Goal: Information Seeking & Learning: Learn about a topic

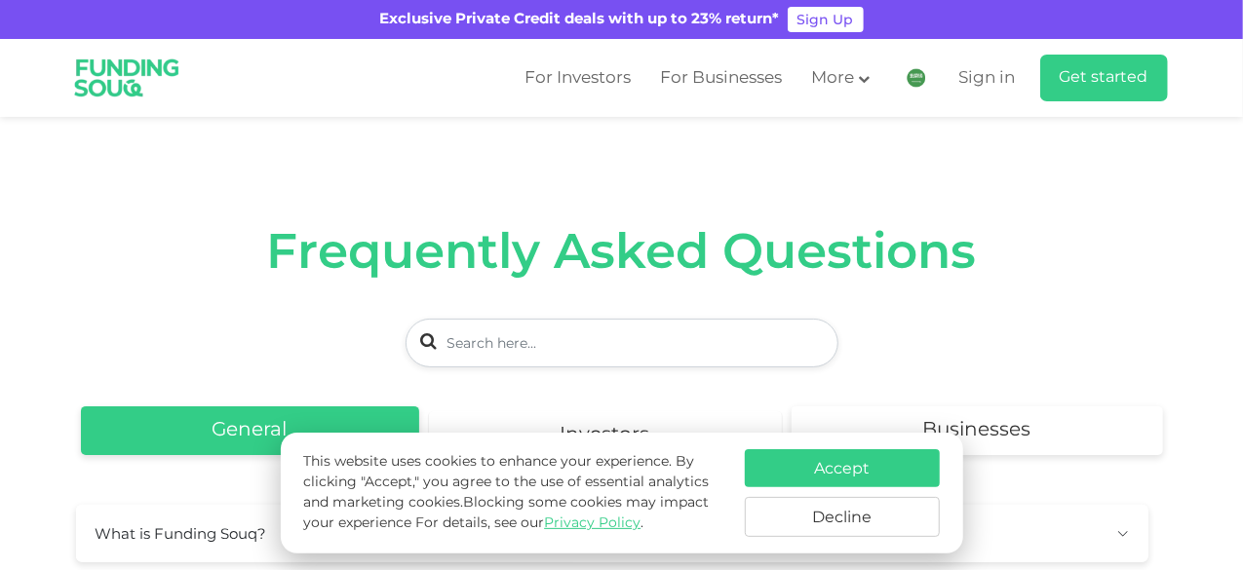
click at [671, 412] on link "Investors" at bounding box center [605, 436] width 353 height 49
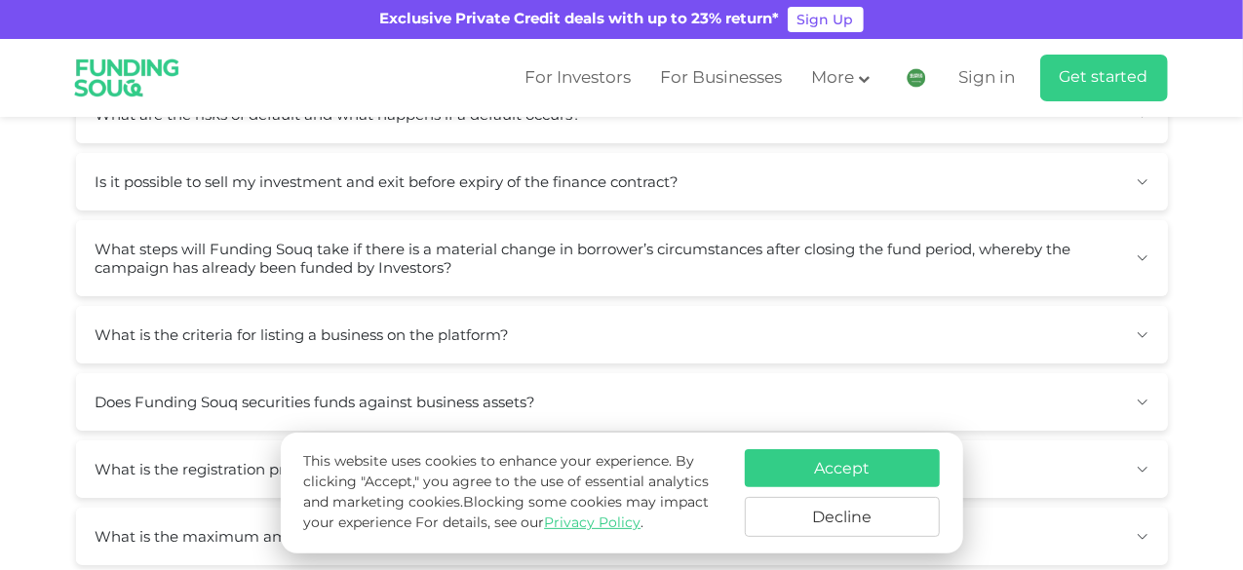
scroll to position [585, 0]
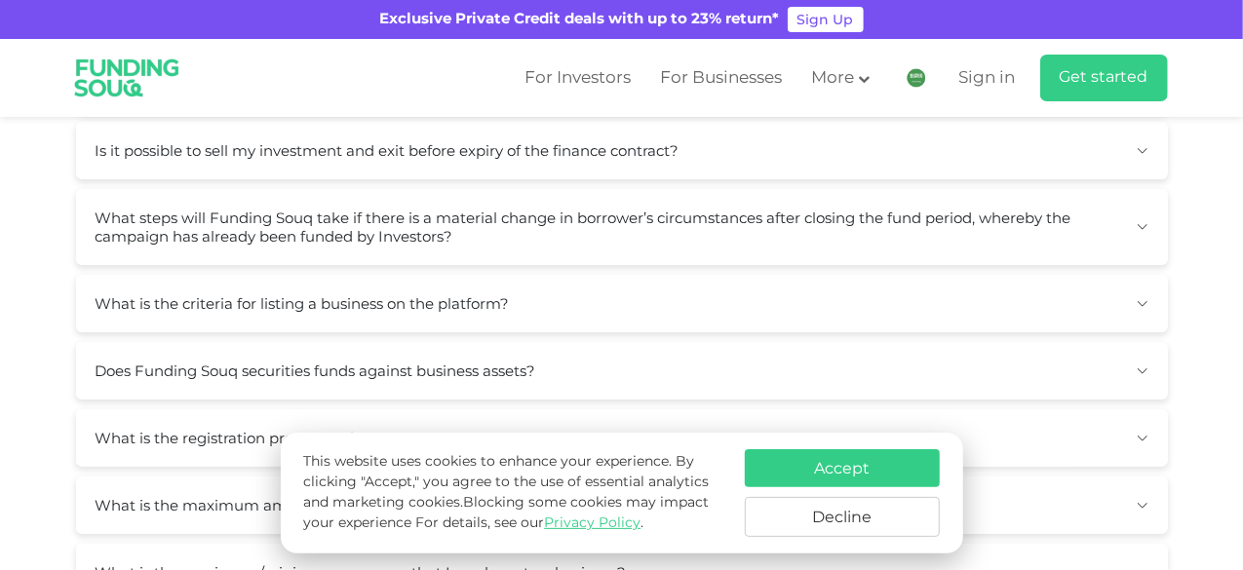
click at [784, 342] on button "Does Funding Souq securities funds against business assets?" at bounding box center [622, 371] width 1092 height 58
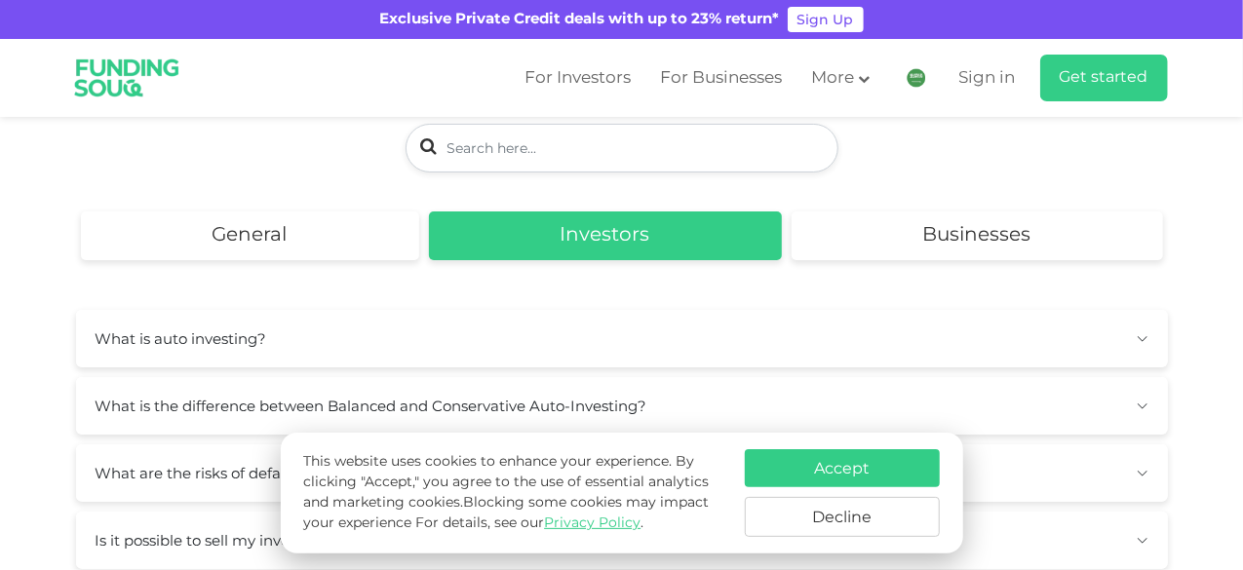
scroll to position [0, 0]
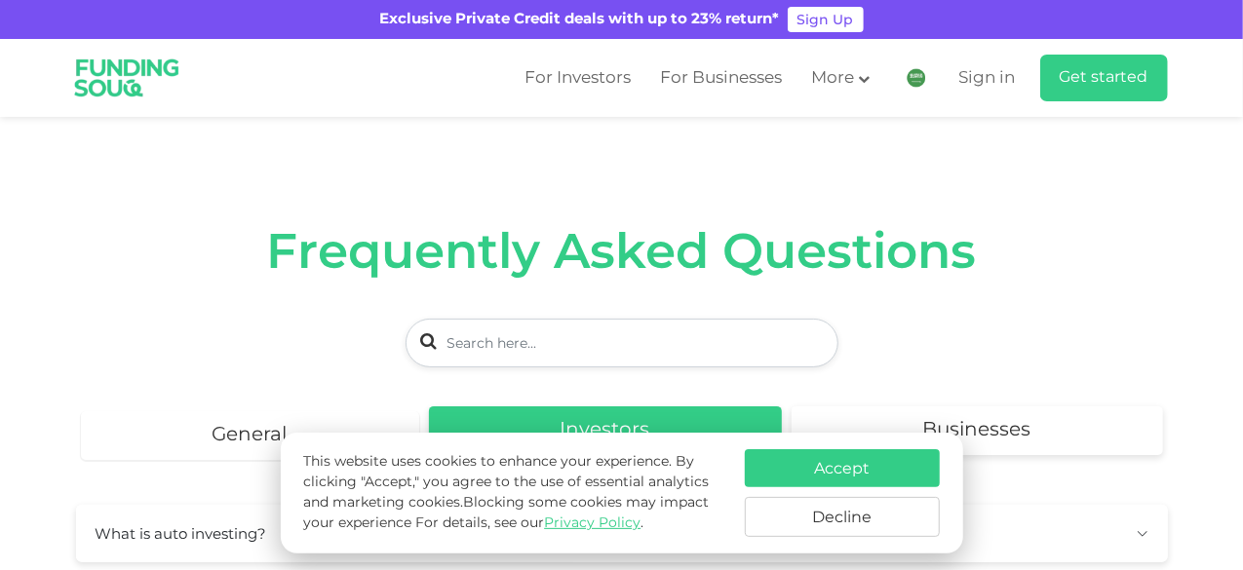
click at [235, 412] on link "General" at bounding box center [250, 436] width 338 height 49
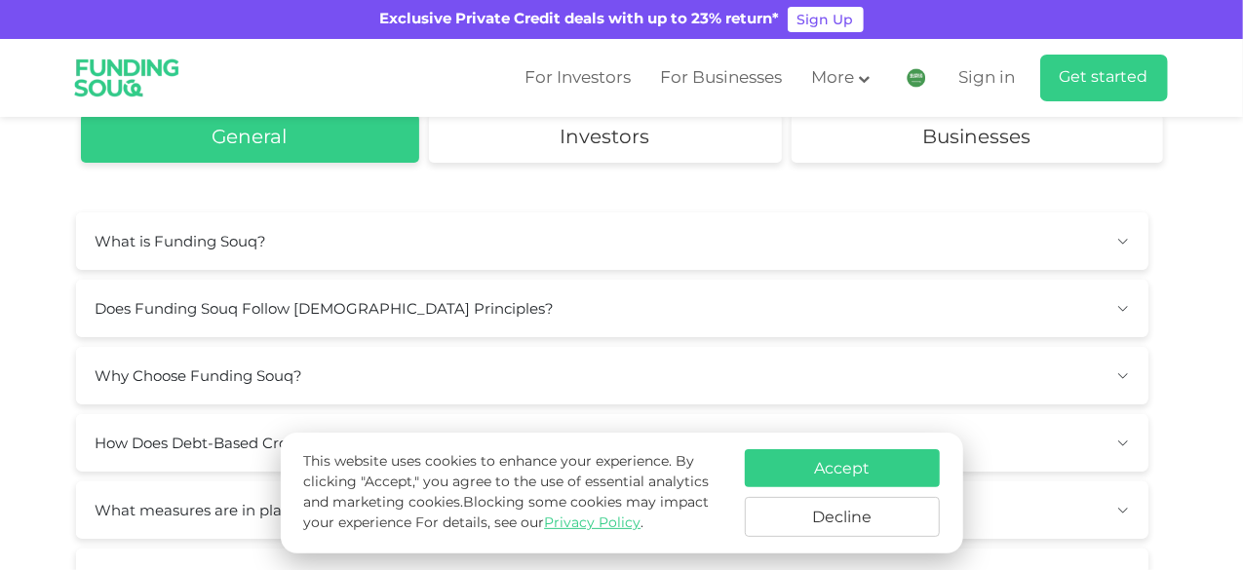
scroll to position [390, 0]
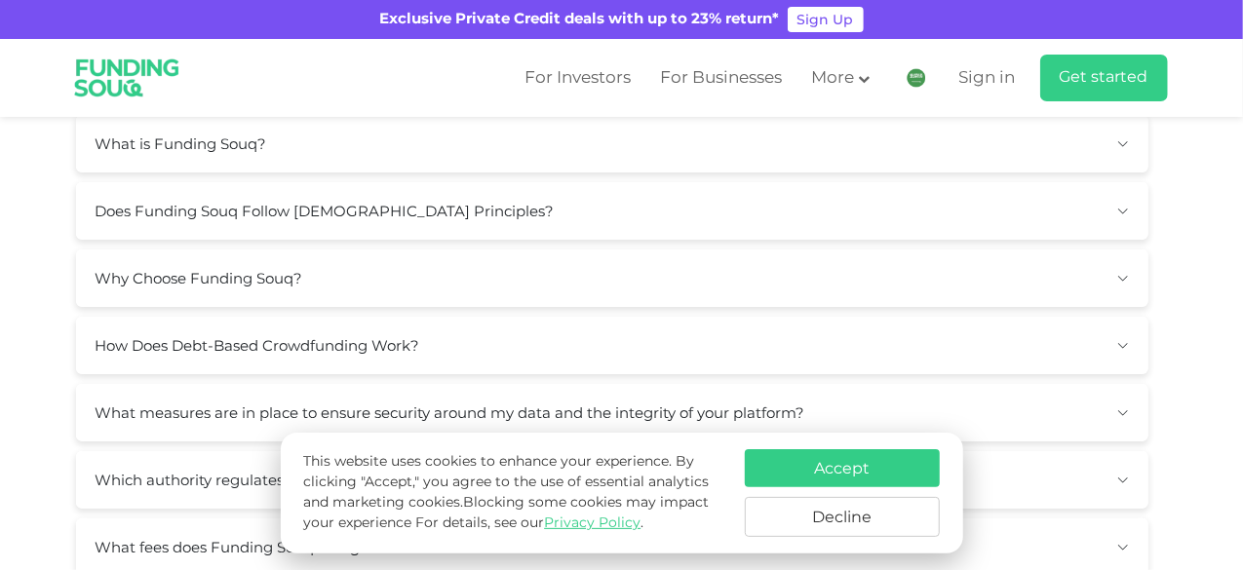
click at [853, 317] on button "How Does Debt-Based Crowdfunding Work?" at bounding box center [612, 346] width 1073 height 58
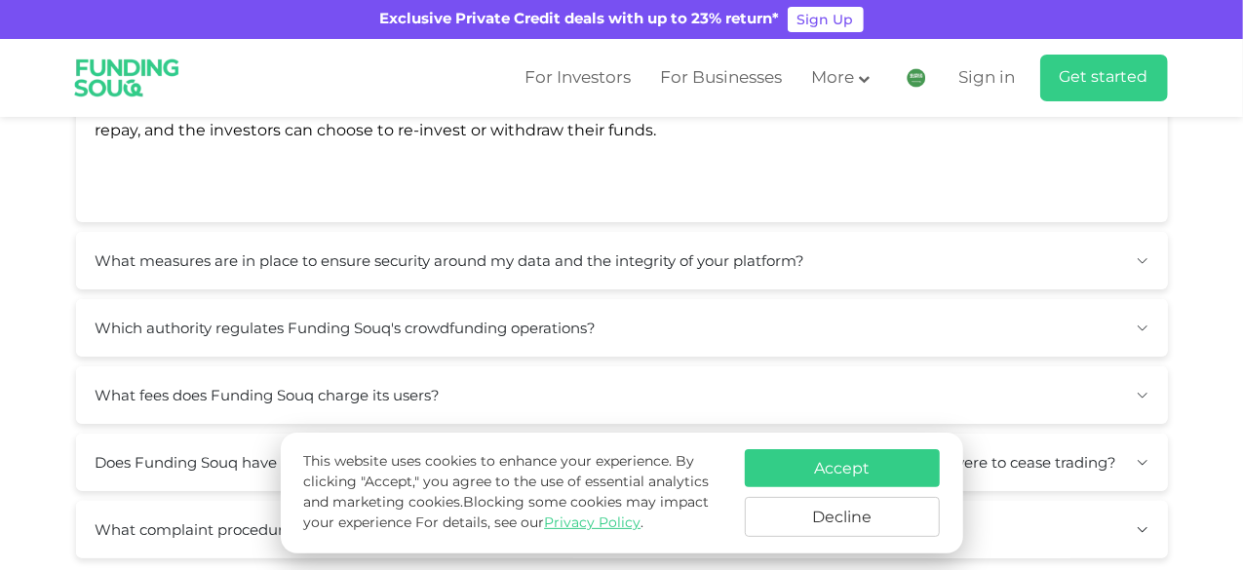
scroll to position [878, 0]
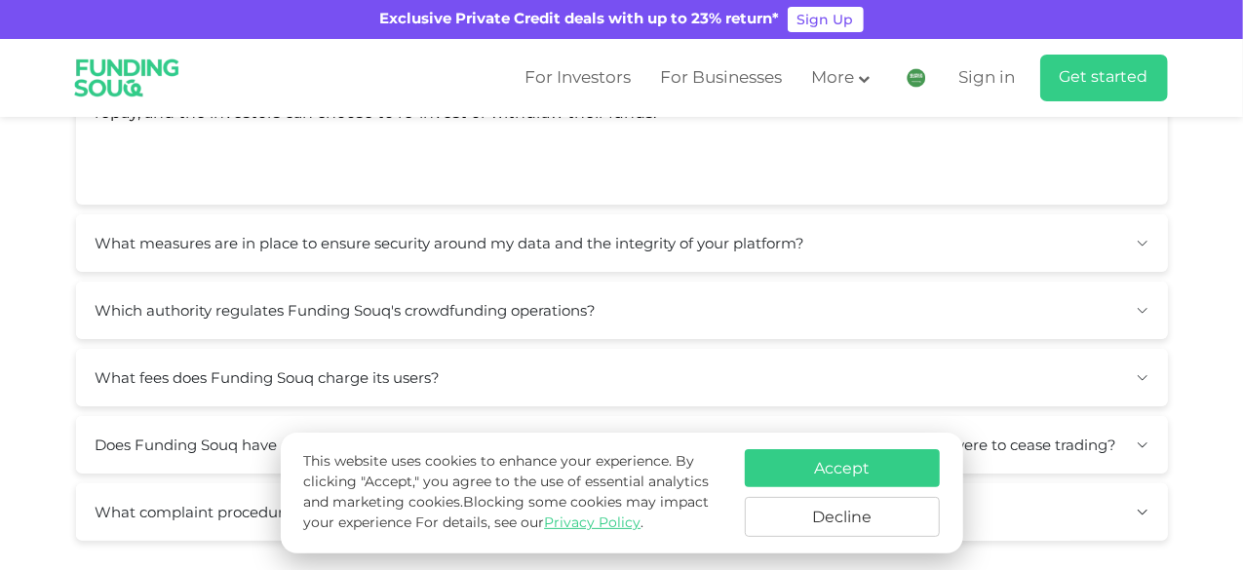
click at [766, 215] on button "What measures are in place to ensure security around my data and the integrity …" at bounding box center [622, 244] width 1092 height 58
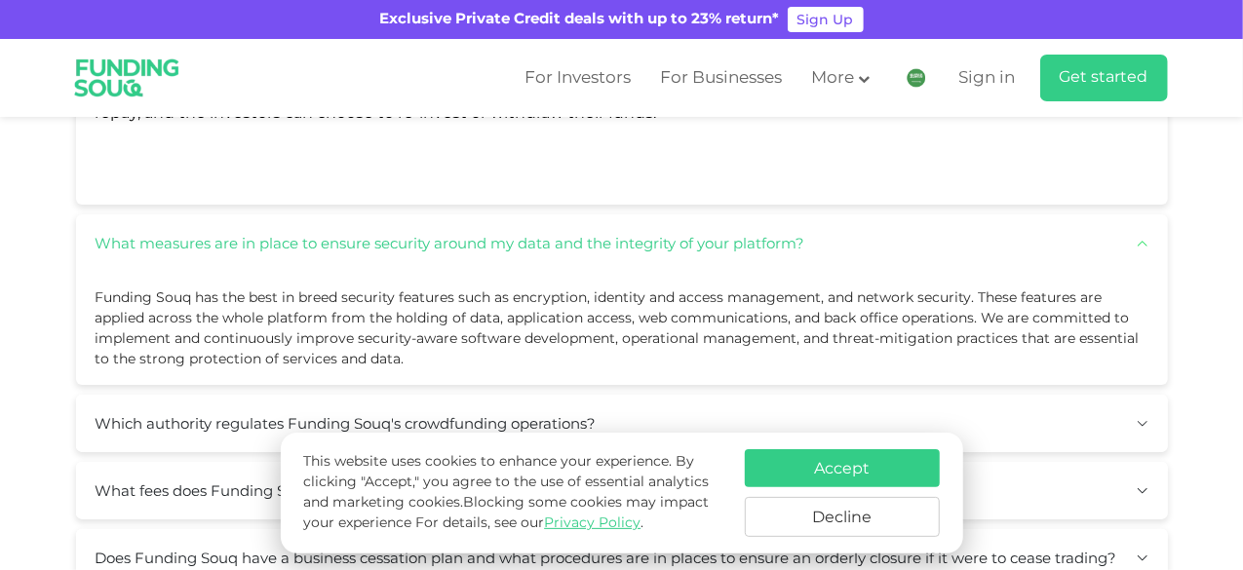
click at [956, 395] on button "Which authority regulates Funding Souq's crowdfunding operations?" at bounding box center [622, 424] width 1092 height 58
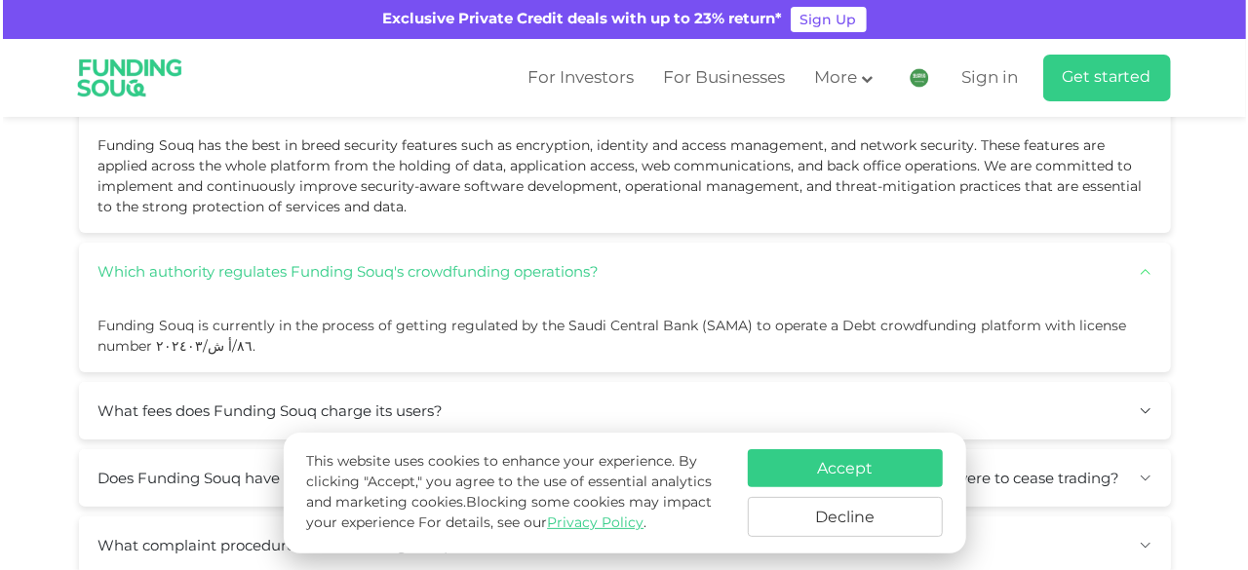
scroll to position [1073, 0]
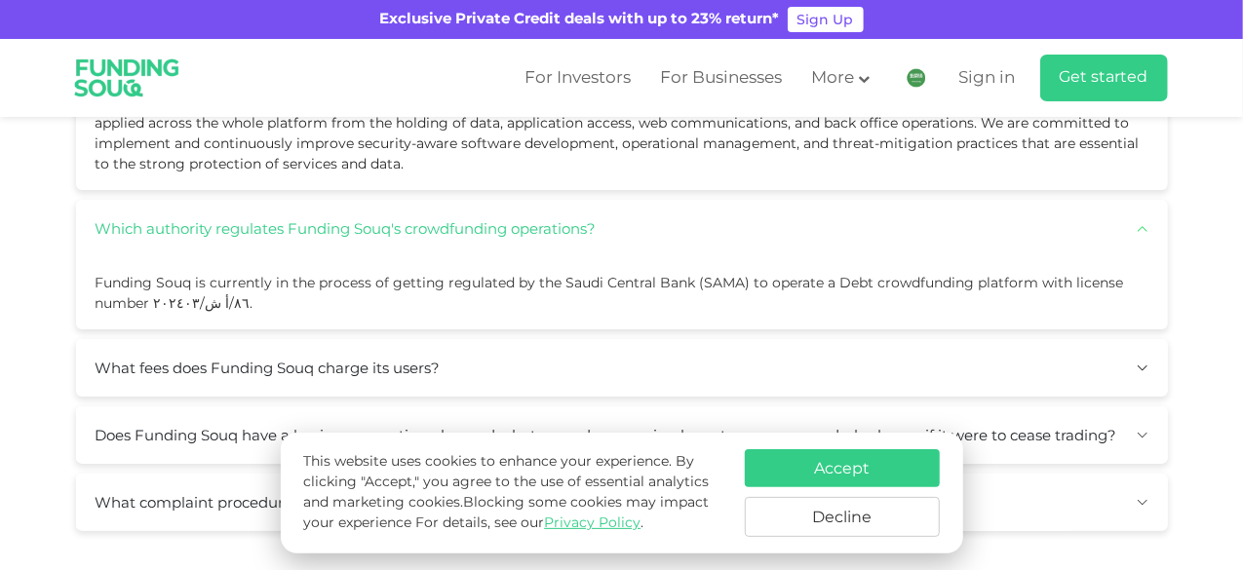
click at [976, 339] on button "What fees does Funding Souq charge its users?" at bounding box center [622, 368] width 1092 height 58
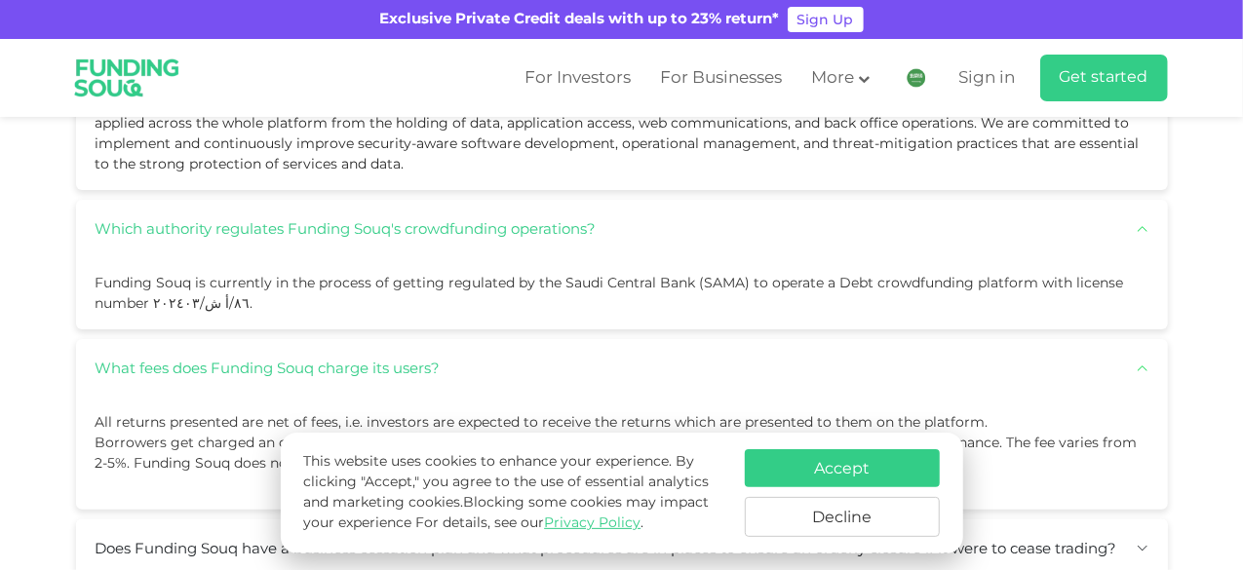
click at [917, 81] on img at bounding box center [917, 78] width 20 height 20
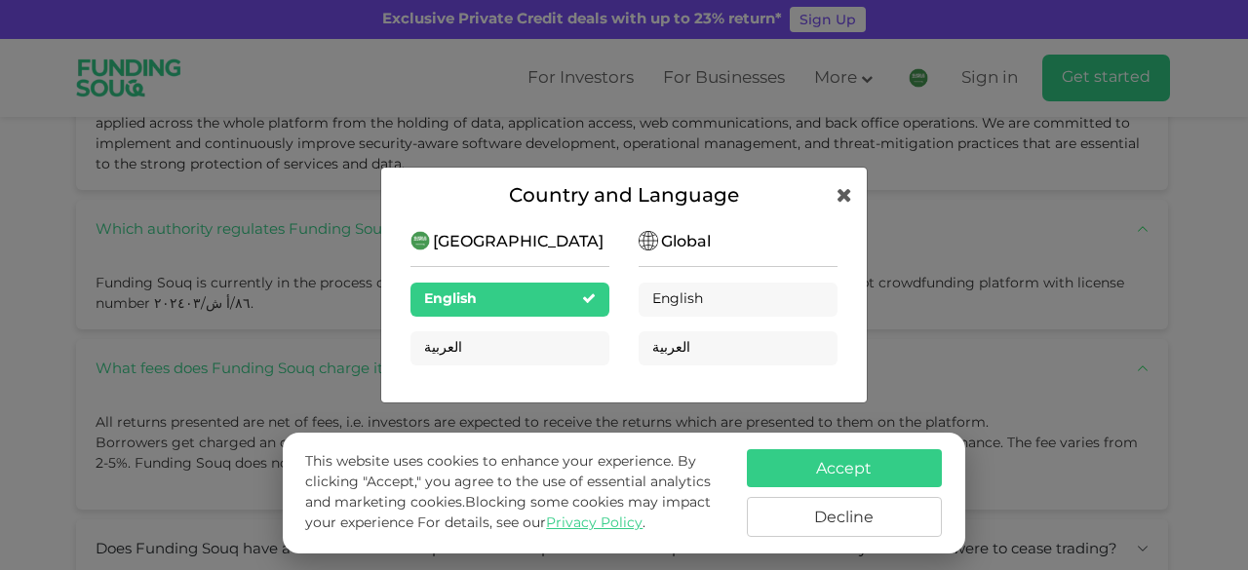
click at [883, 205] on div "Country and Language Saudi Arabia English العربية Global English العربية" at bounding box center [624, 285] width 1248 height 570
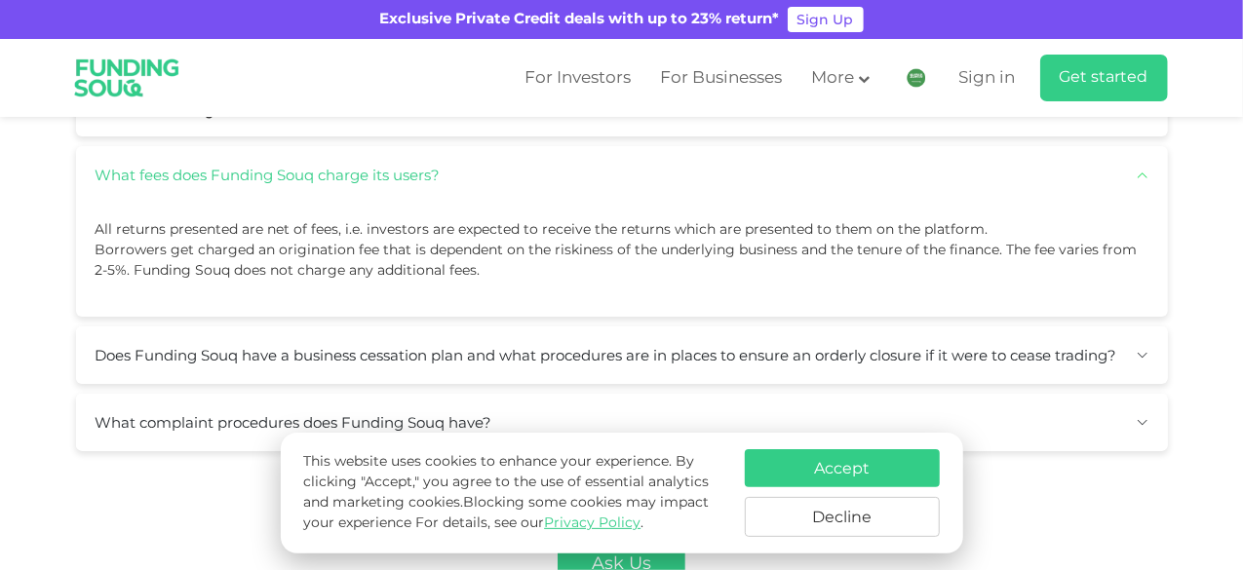
scroll to position [1268, 0]
click at [888, 325] on button "Does Funding Souq have a business cessation plan and what procedures are in pla…" at bounding box center [622, 354] width 1092 height 58
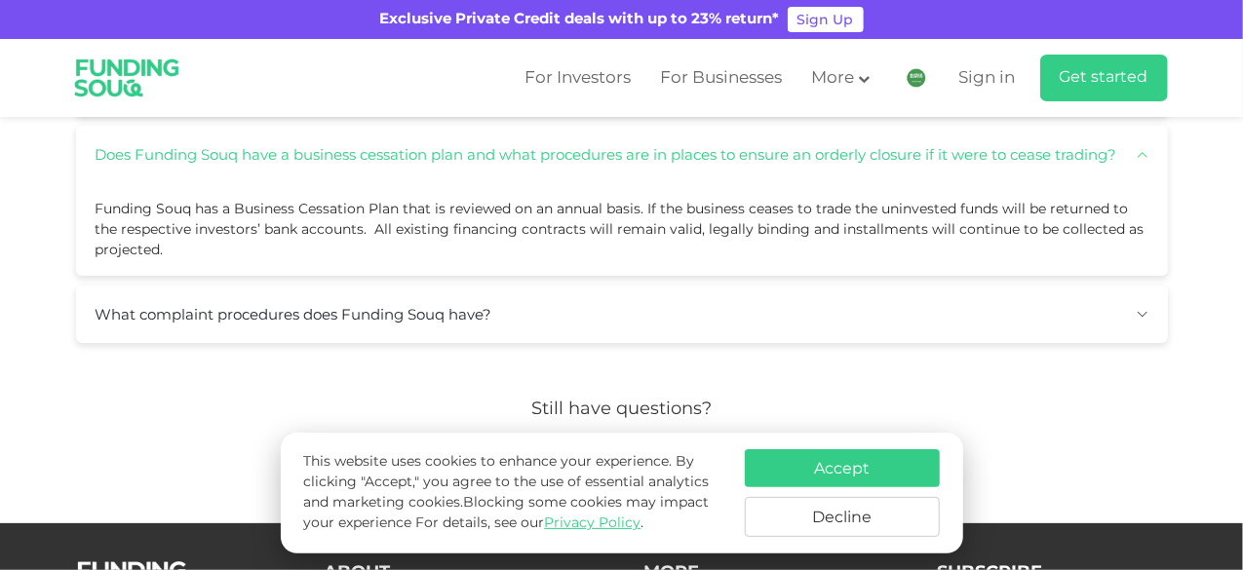
scroll to position [1365, 0]
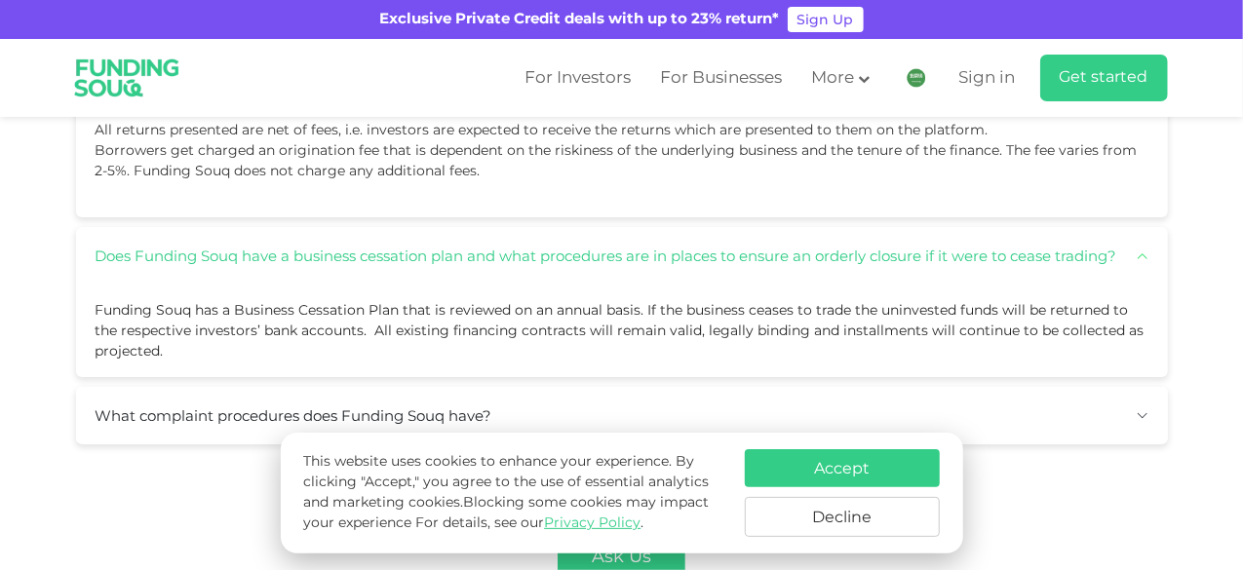
click at [954, 387] on button "What complaint procedures does Funding Souq have?" at bounding box center [622, 416] width 1092 height 58
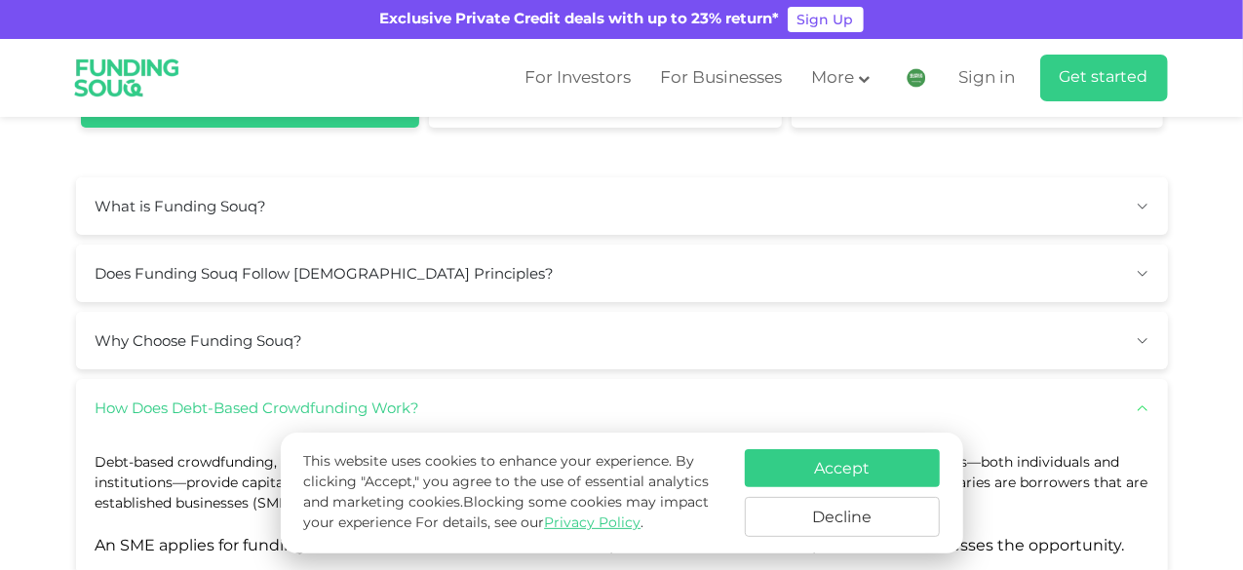
scroll to position [35, 0]
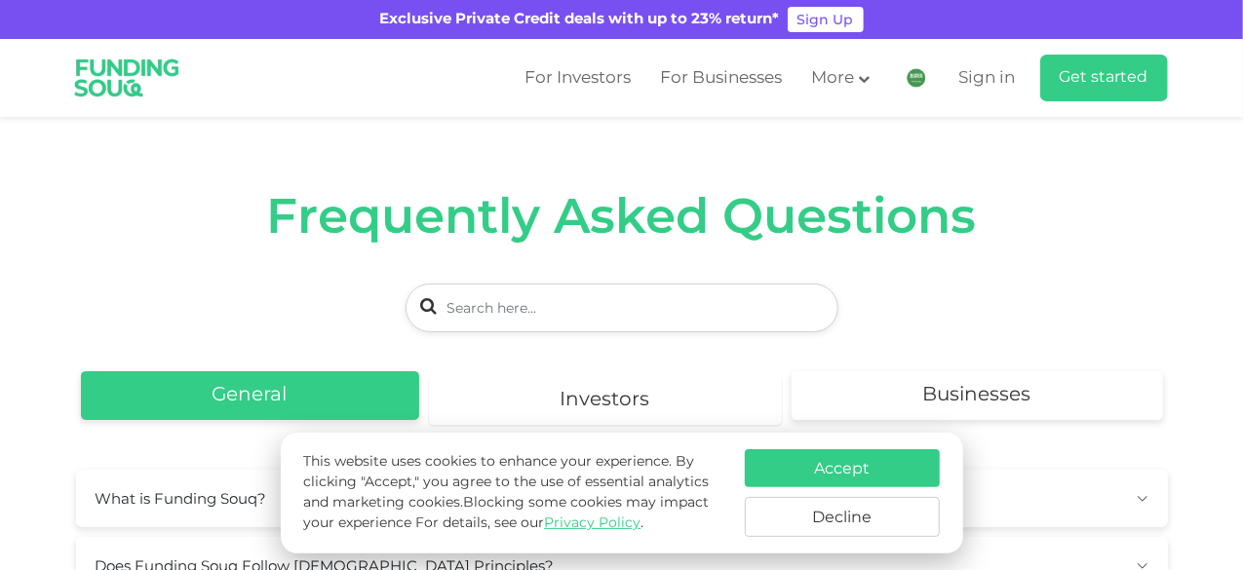
click at [702, 376] on link "Investors" at bounding box center [605, 400] width 353 height 49
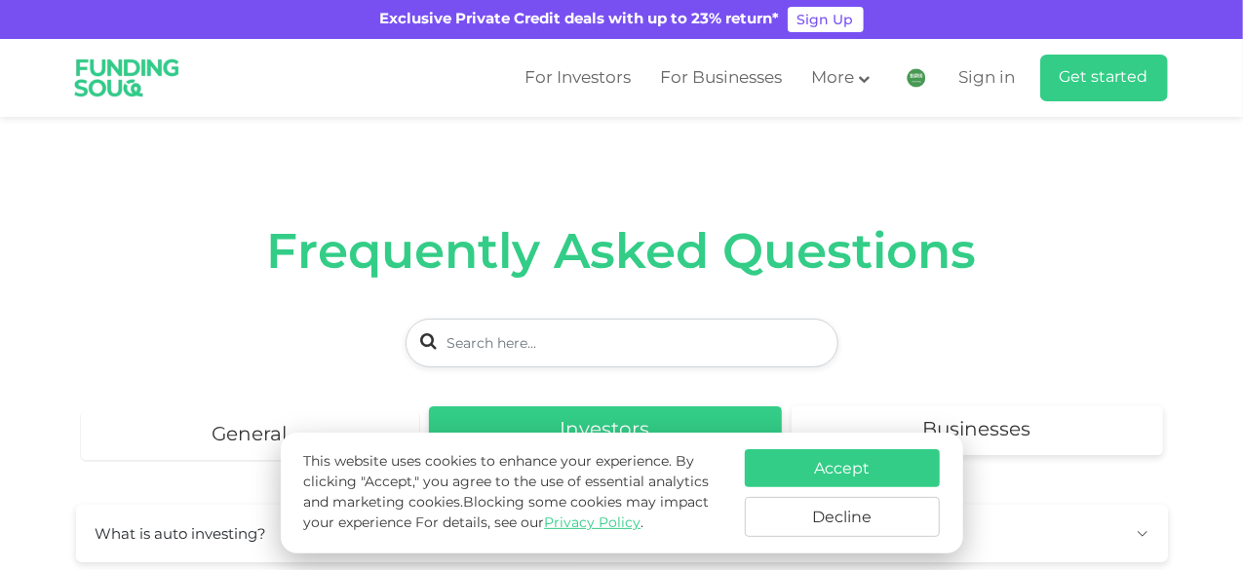
click at [346, 412] on link "General" at bounding box center [250, 436] width 338 height 49
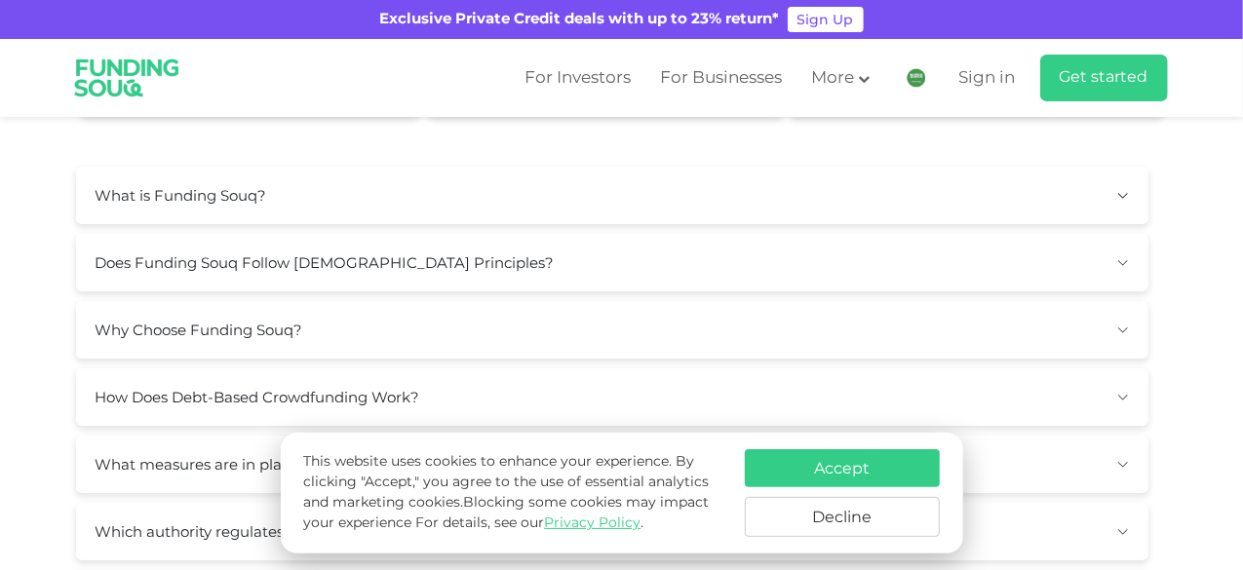
click at [412, 197] on button "What is Funding Souq?" at bounding box center [612, 196] width 1073 height 58
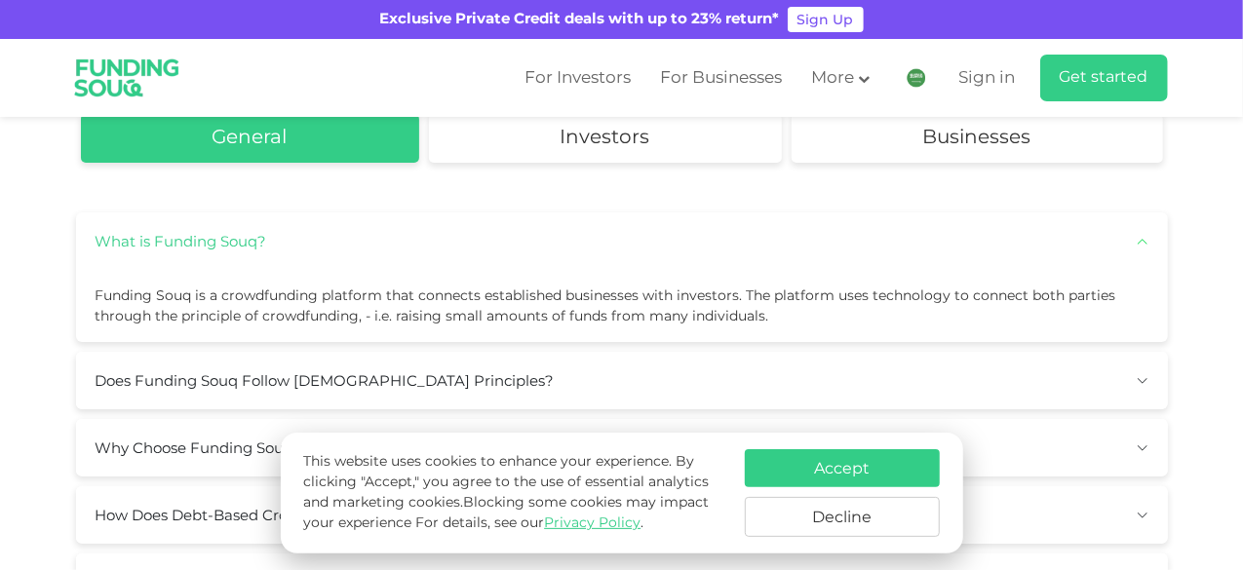
click at [419, 352] on button "Does Funding Souq Follow [DEMOGRAPHIC_DATA] Principles?" at bounding box center [622, 381] width 1092 height 58
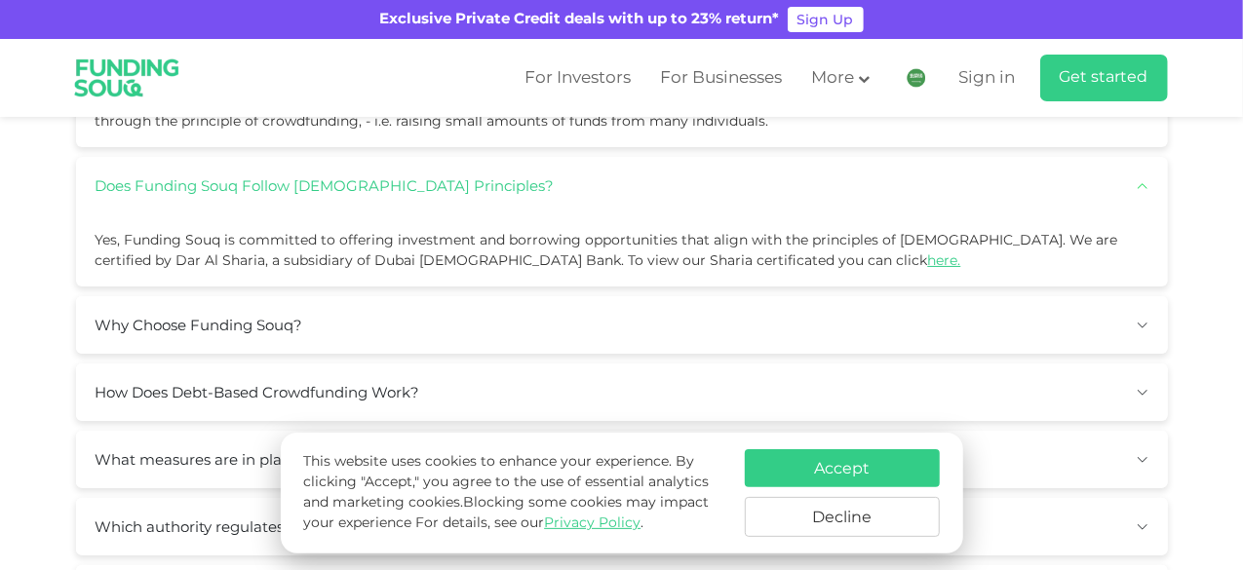
click at [491, 296] on button "Why Choose Funding Souq?" at bounding box center [622, 325] width 1092 height 58
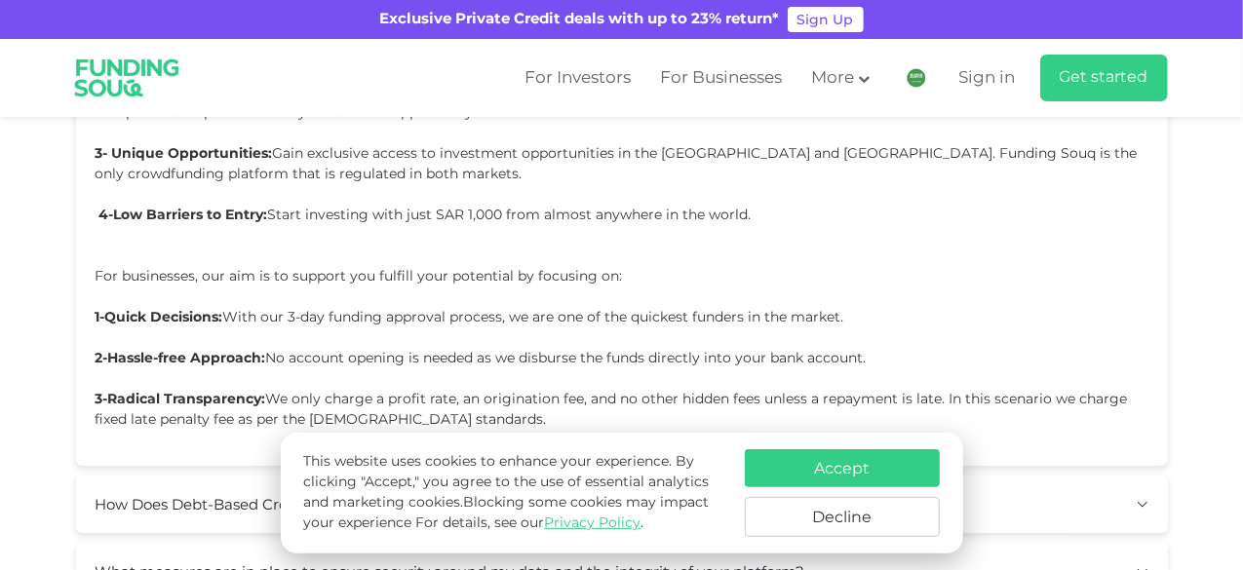
scroll to position [975, 0]
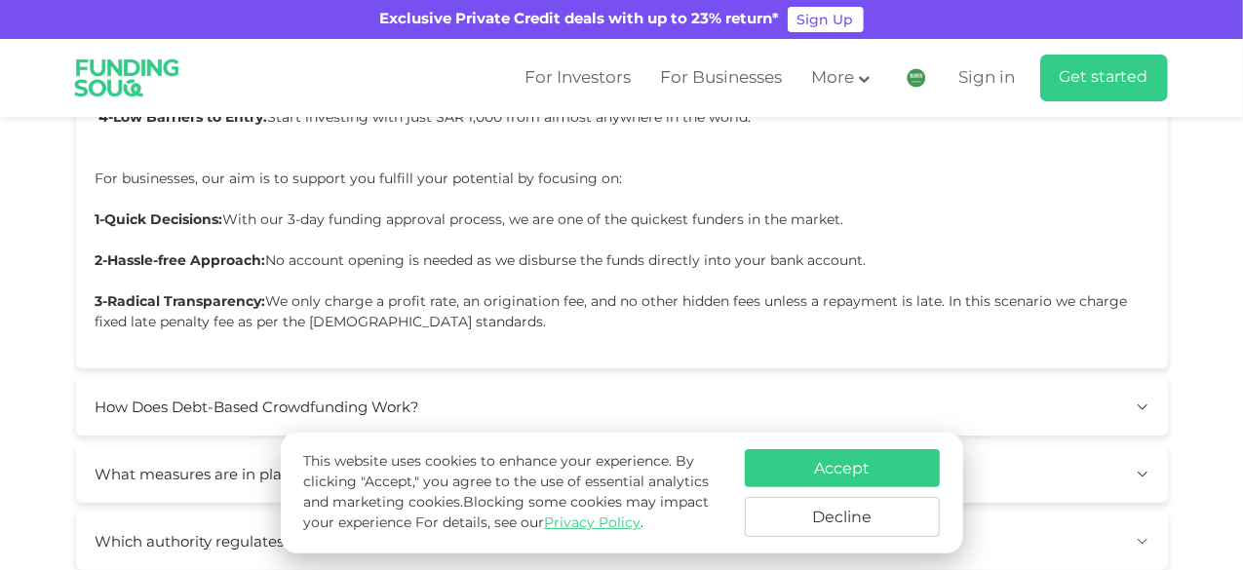
click at [488, 378] on button "How Does Debt-Based Crowdfunding Work?" at bounding box center [622, 407] width 1092 height 58
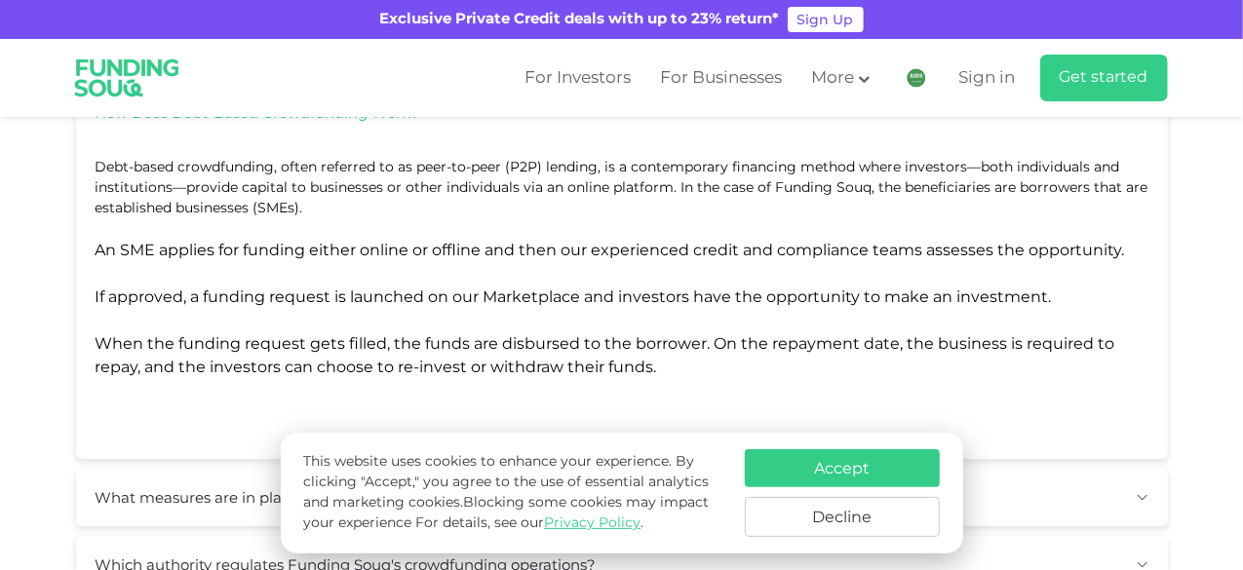
scroll to position [1365, 0]
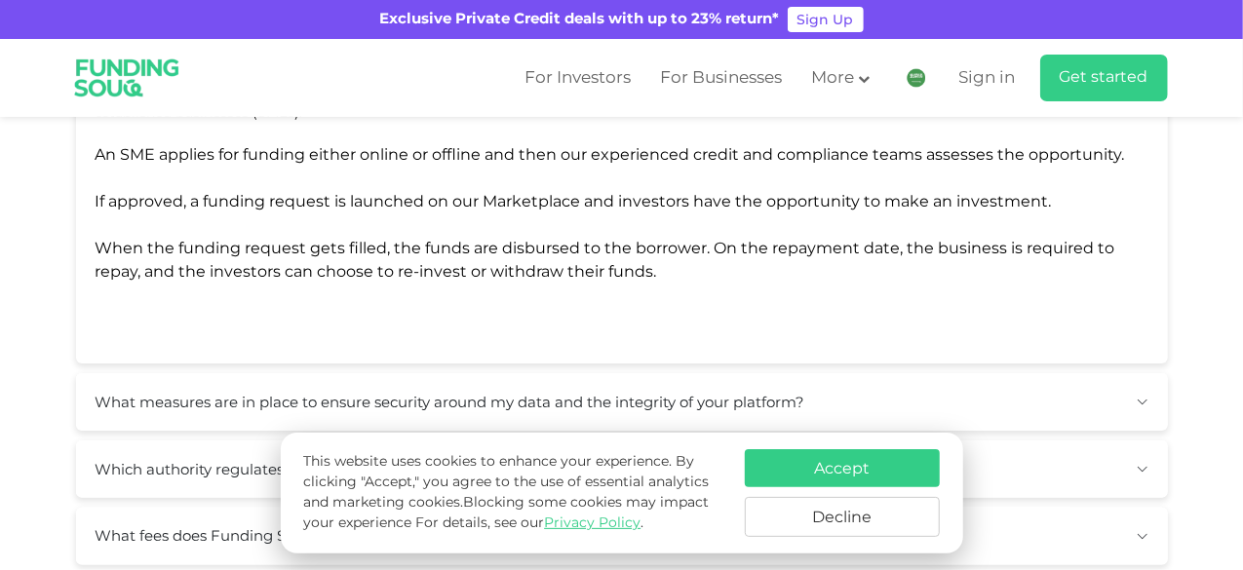
click at [620, 373] on button "What measures are in place to ensure security around my data and the integrity …" at bounding box center [622, 402] width 1092 height 58
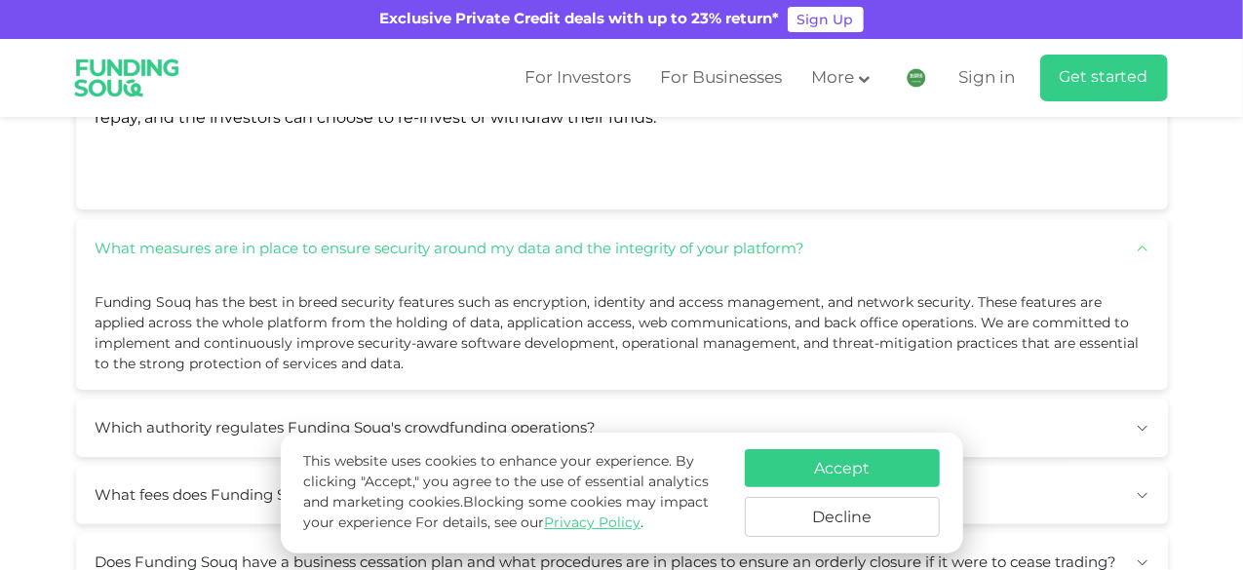
scroll to position [1560, 0]
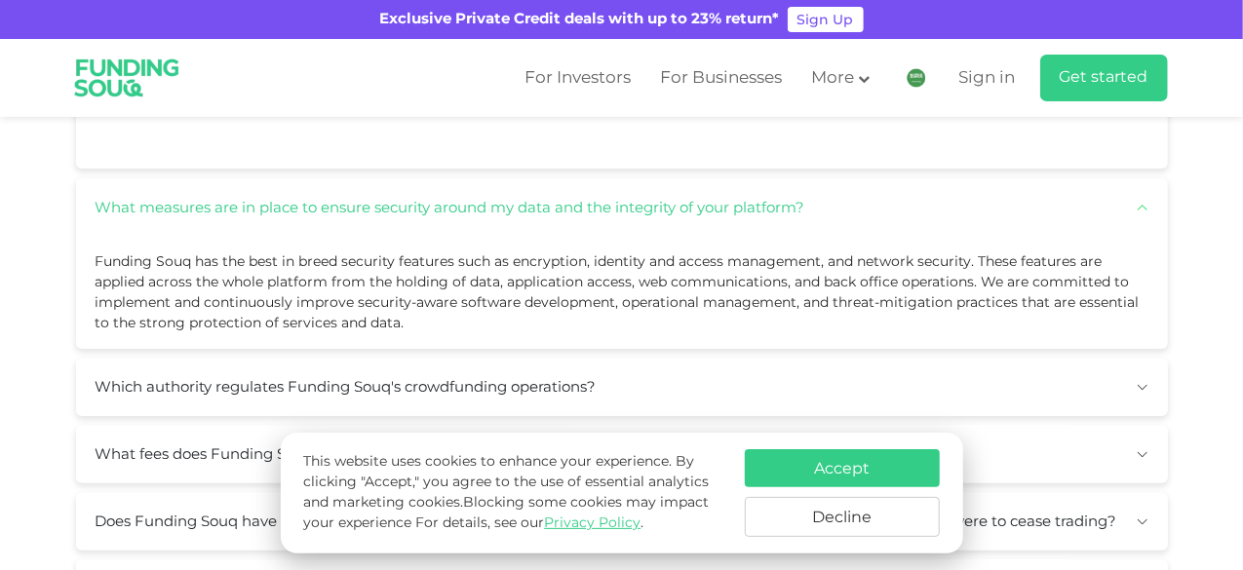
click at [648, 359] on button "Which authority regulates Funding Souq's crowdfunding operations?" at bounding box center [622, 388] width 1092 height 58
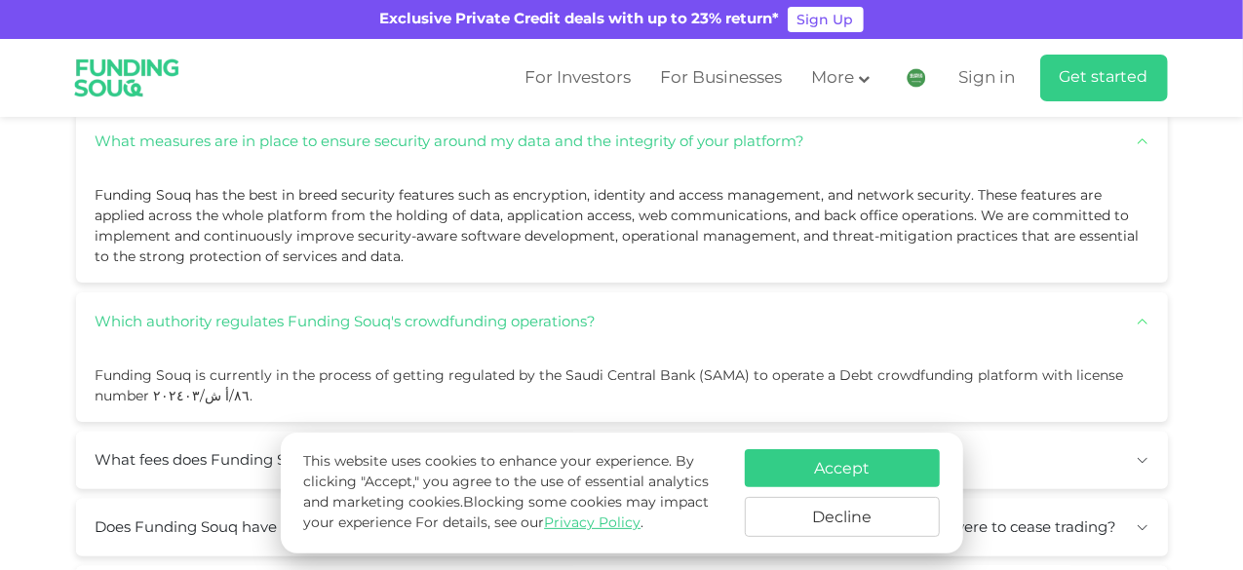
scroll to position [1658, 0]
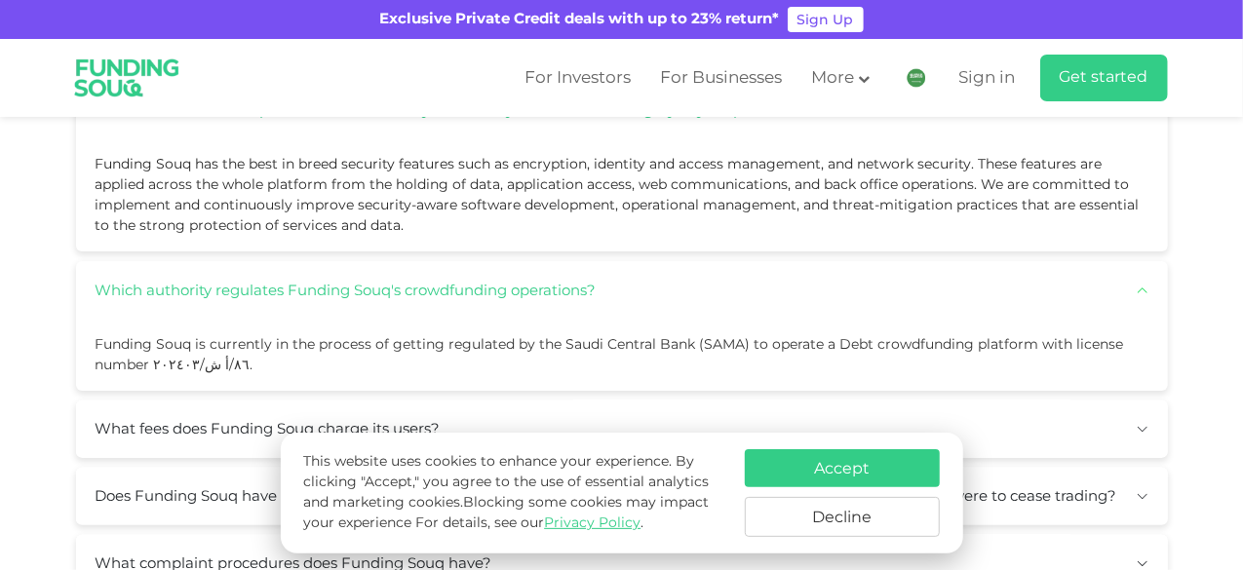
click at [640, 401] on button "What fees does Funding Souq charge its users?" at bounding box center [622, 430] width 1092 height 58
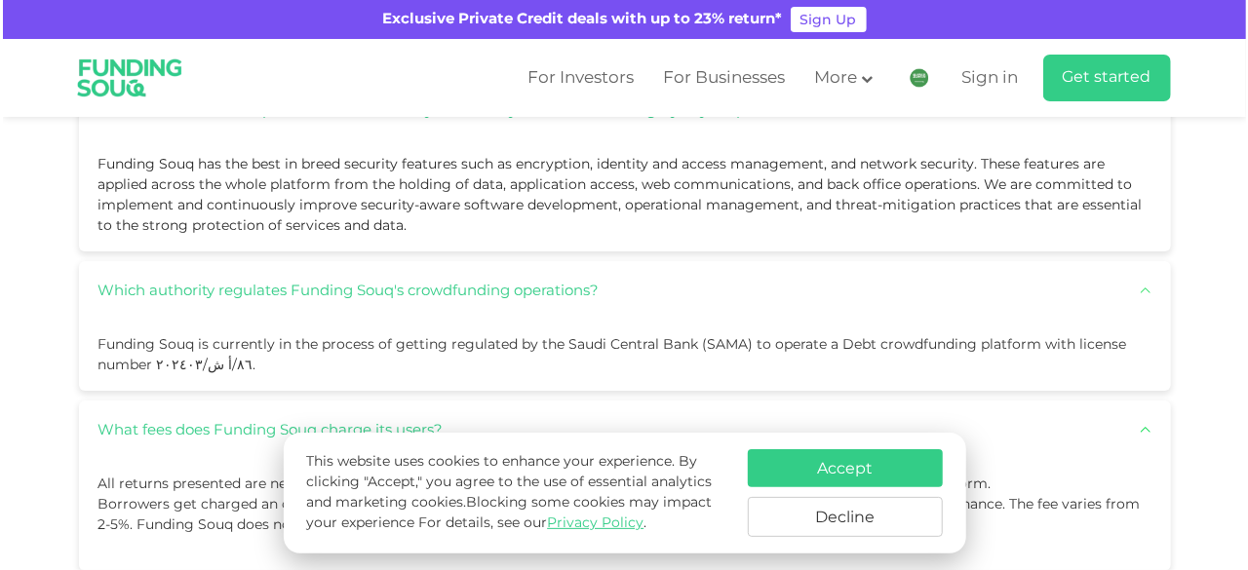
scroll to position [1853, 0]
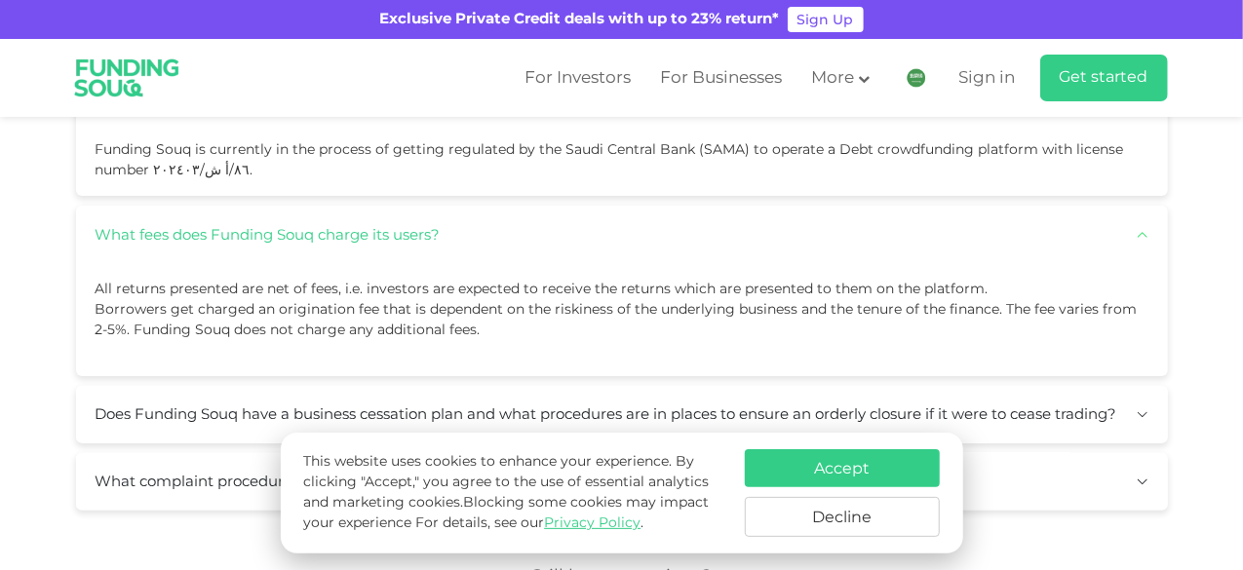
click at [915, 83] on img at bounding box center [917, 78] width 20 height 20
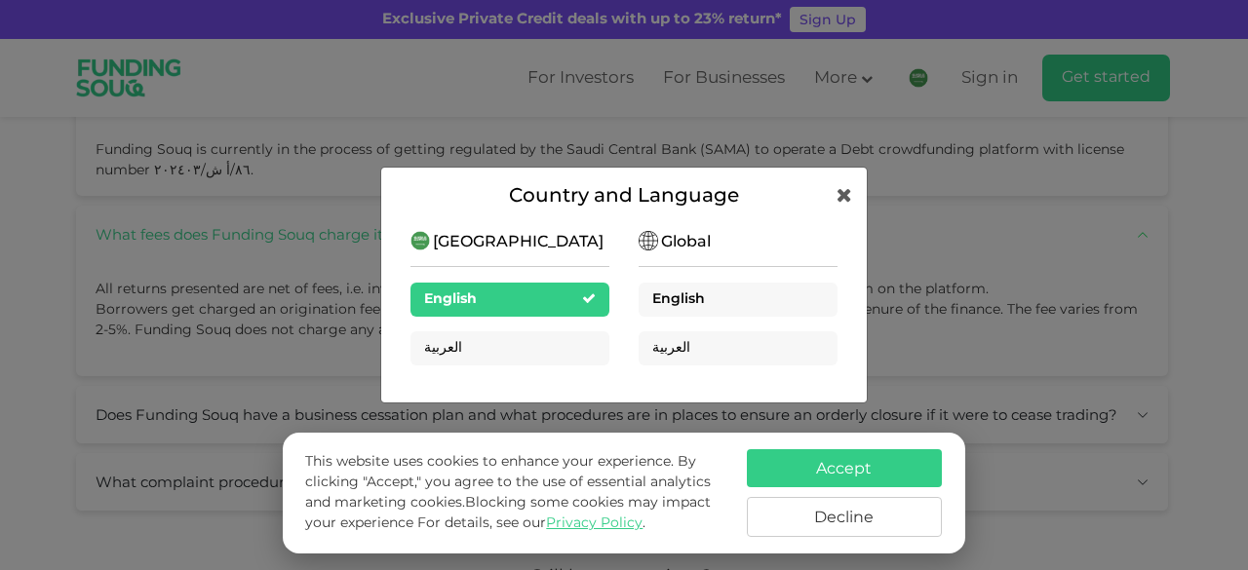
click at [724, 289] on div "English" at bounding box center [738, 300] width 199 height 34
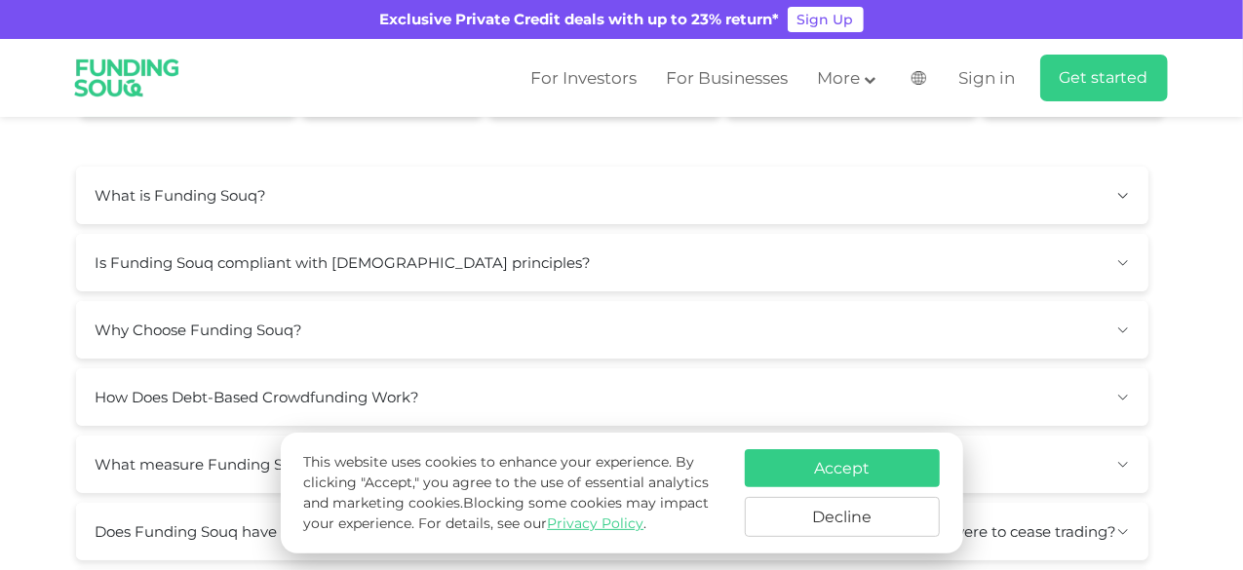
scroll to position [98, 0]
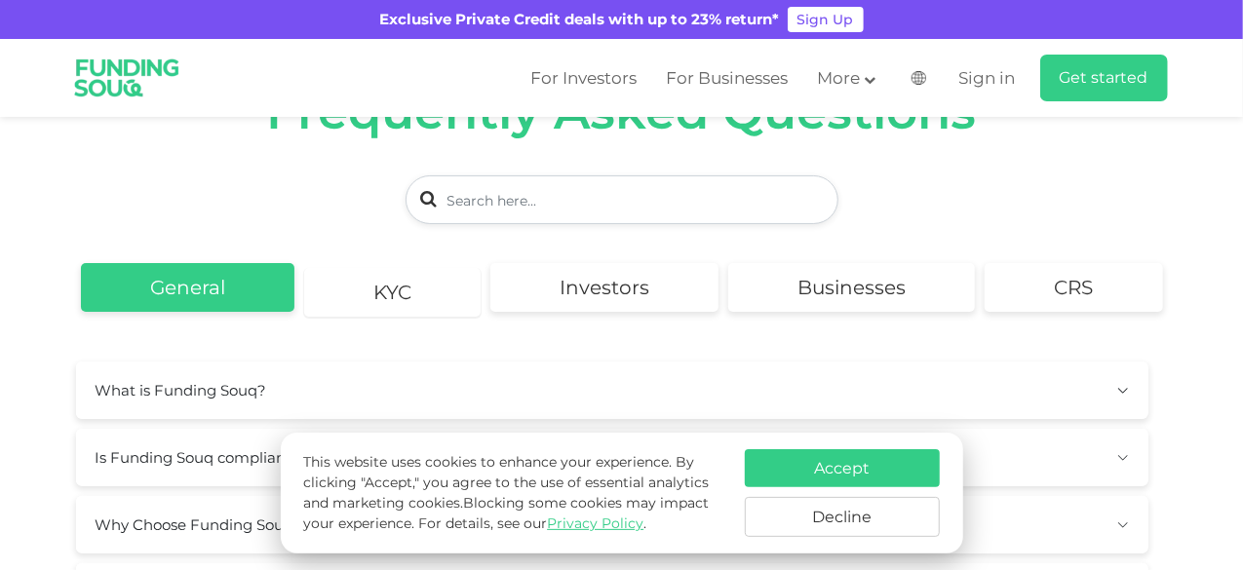
click at [430, 280] on link "KYC" at bounding box center [392, 292] width 177 height 49
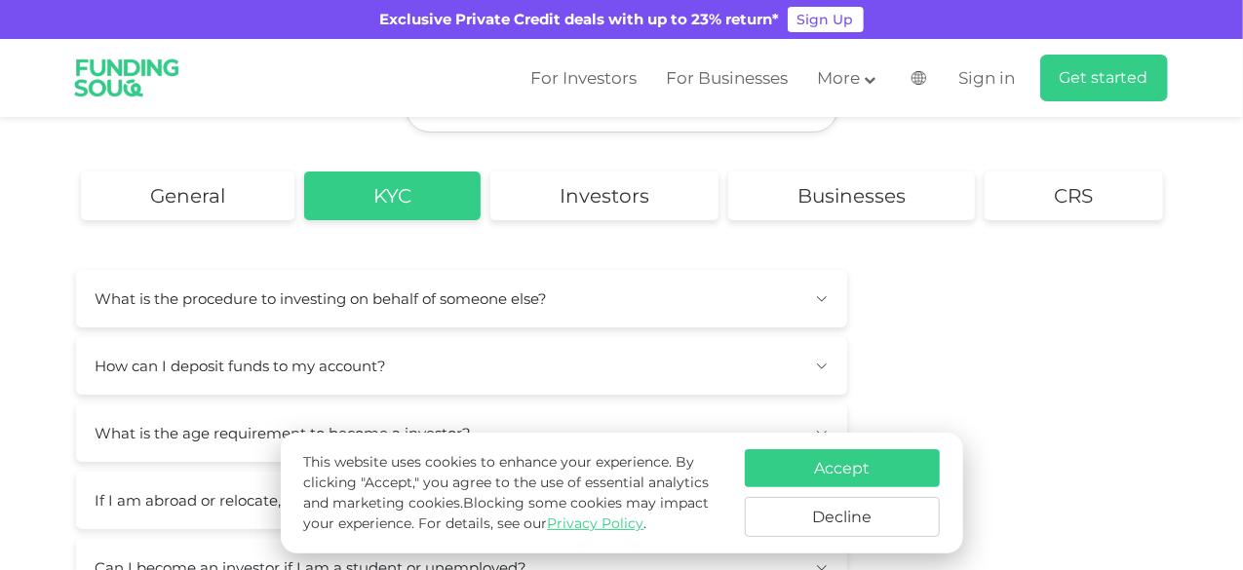
scroll to position [195, 0]
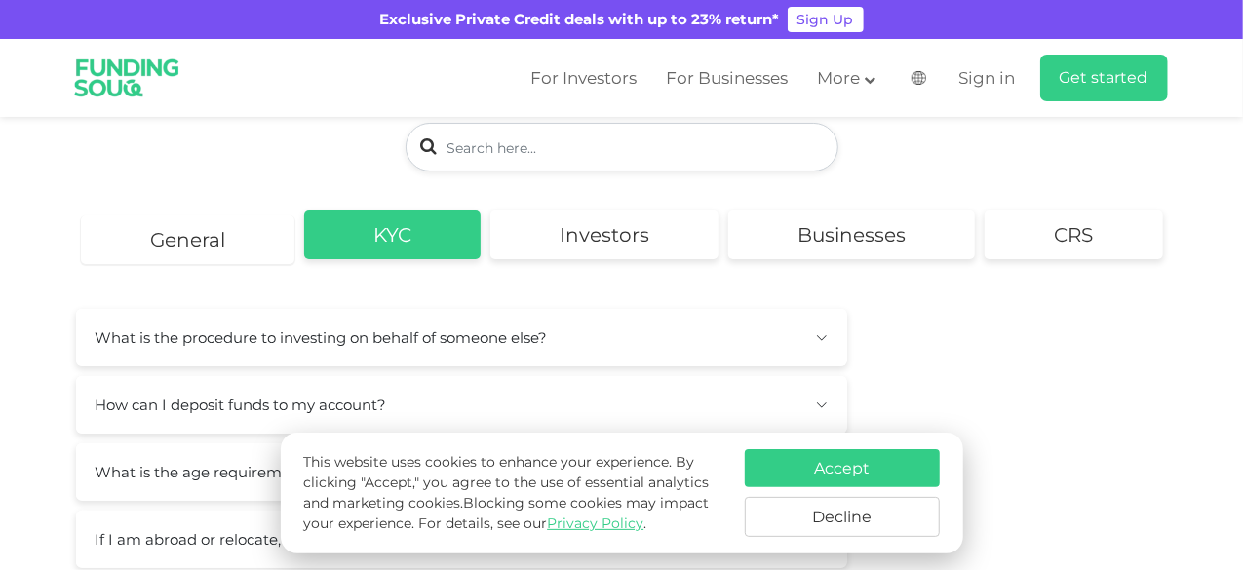
click at [142, 216] on link "General" at bounding box center [188, 240] width 214 height 49
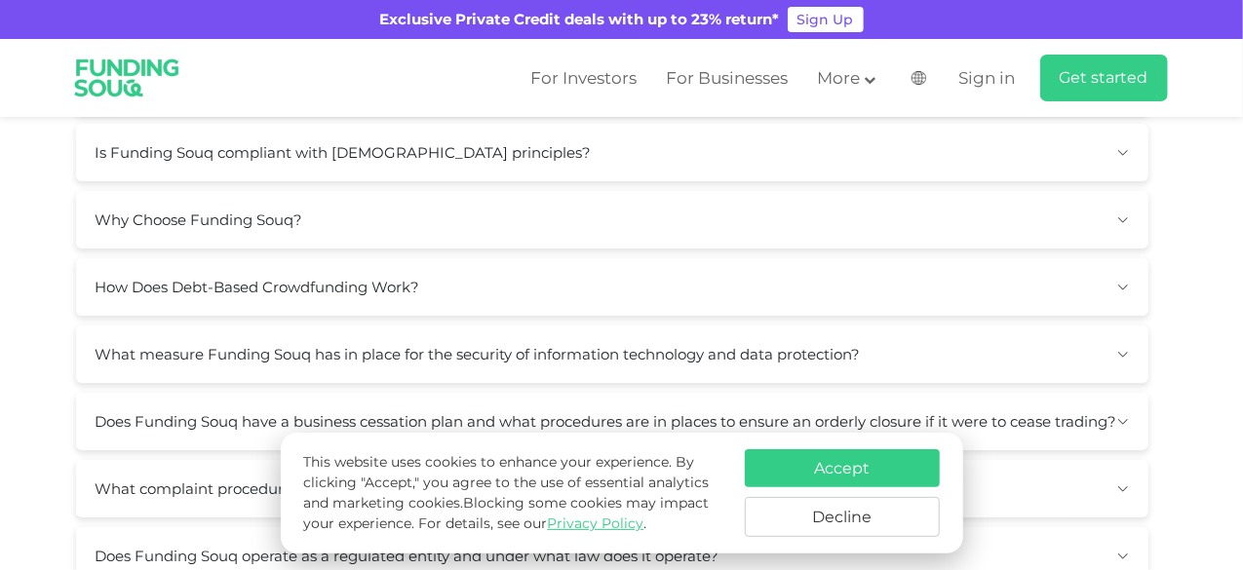
scroll to position [488, 0]
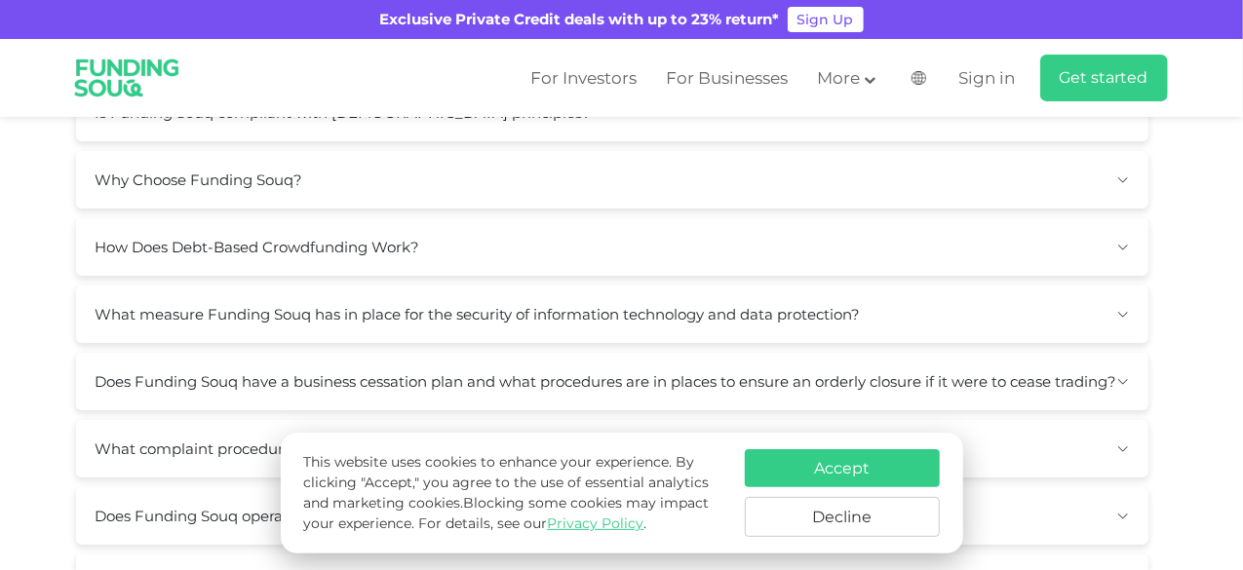
click at [706, 286] on button "What measure Funding Souq has in place for the security of information technolo…" at bounding box center [612, 315] width 1073 height 58
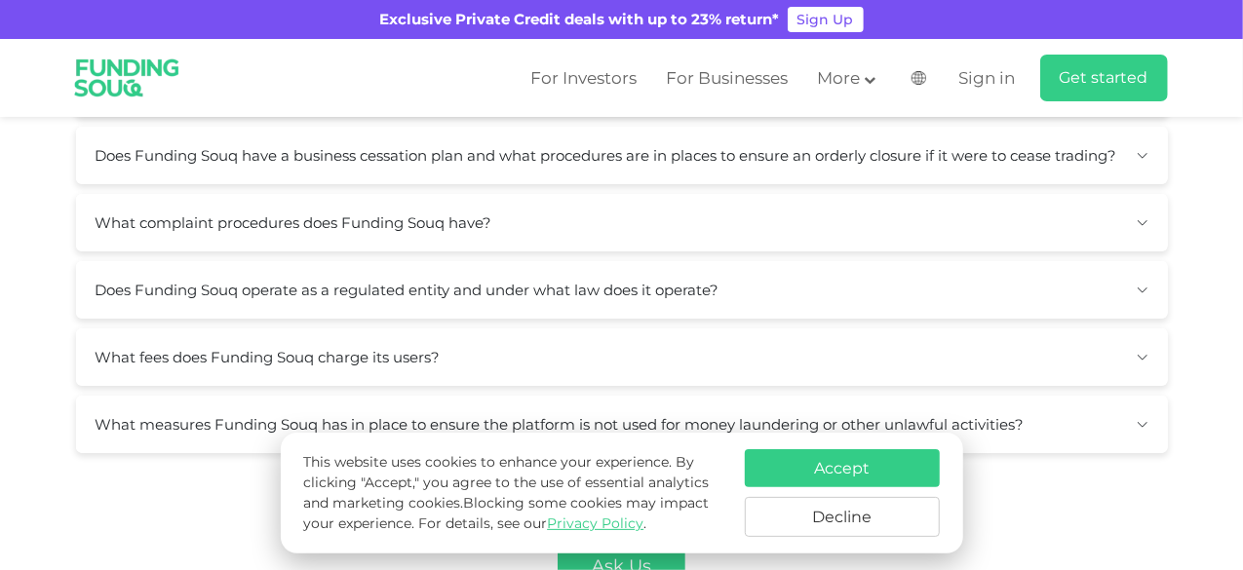
scroll to position [878, 0]
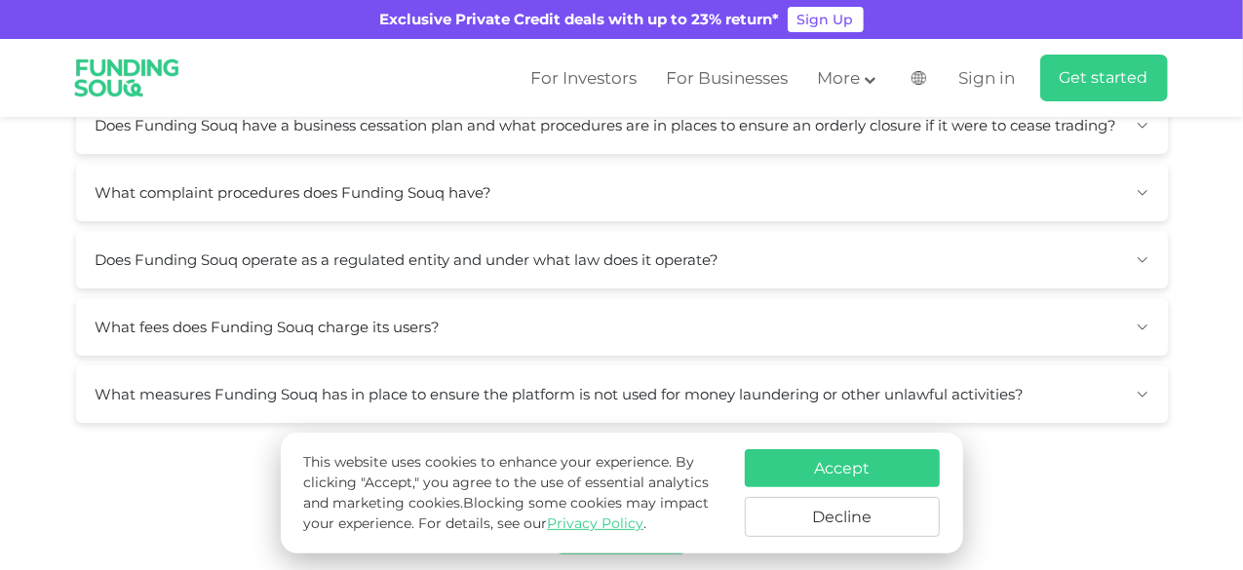
click at [706, 366] on button "What measures Funding Souq has in place to ensure the platform is not used for …" at bounding box center [622, 395] width 1092 height 58
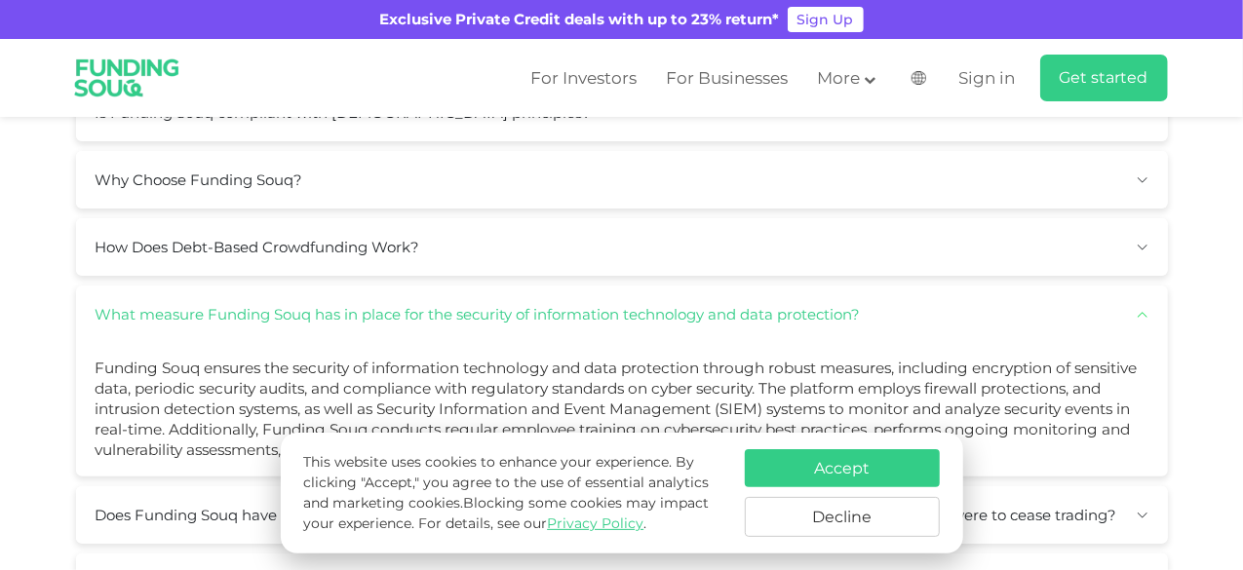
scroll to position [0, 0]
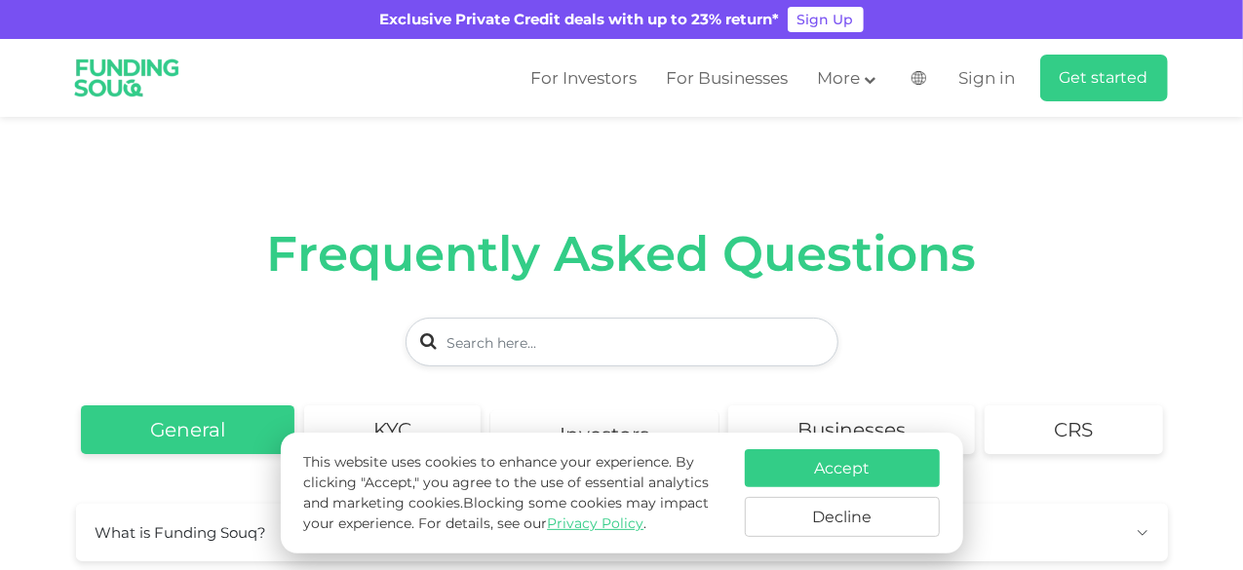
click at [551, 411] on link "Investors" at bounding box center [605, 435] width 228 height 49
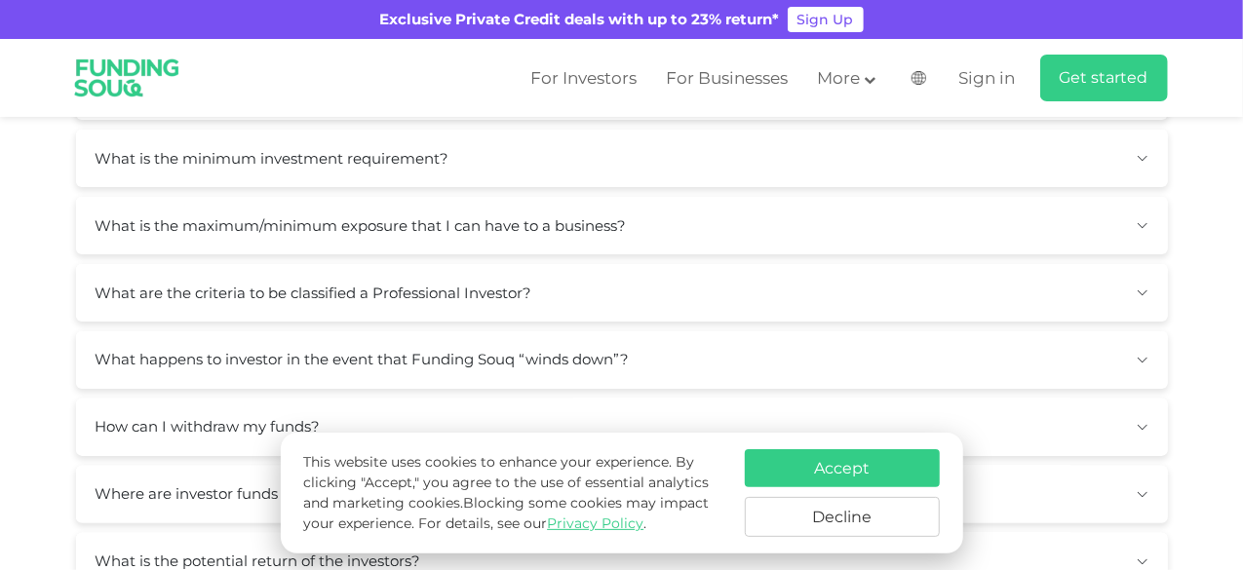
scroll to position [1560, 0]
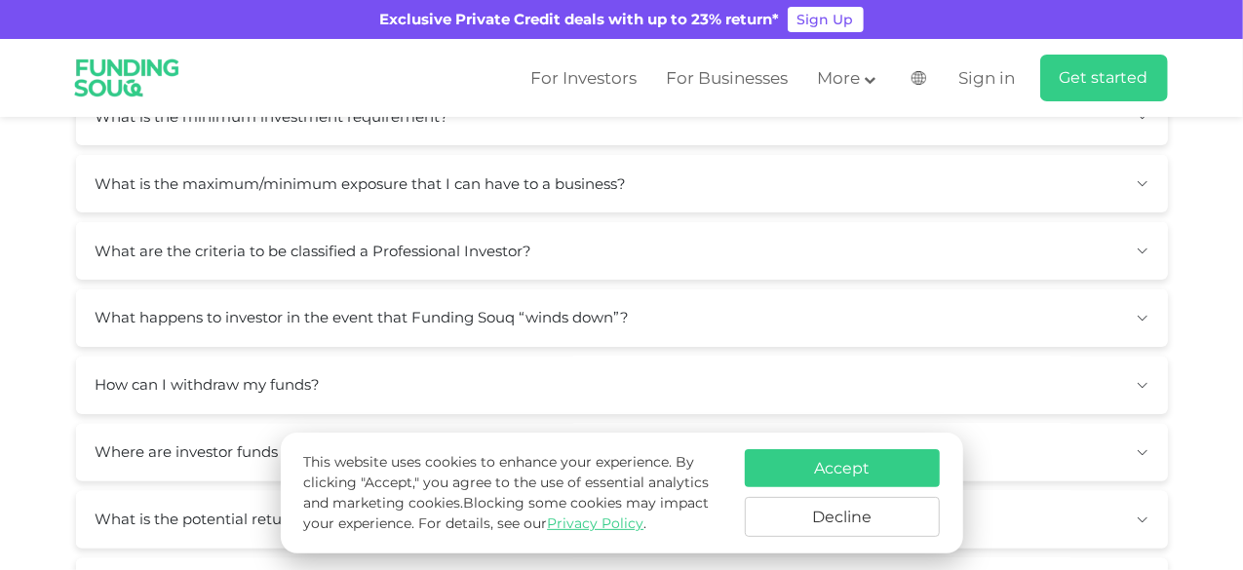
click at [659, 424] on button "Where are investor funds held and how are they protected?" at bounding box center [622, 453] width 1092 height 58
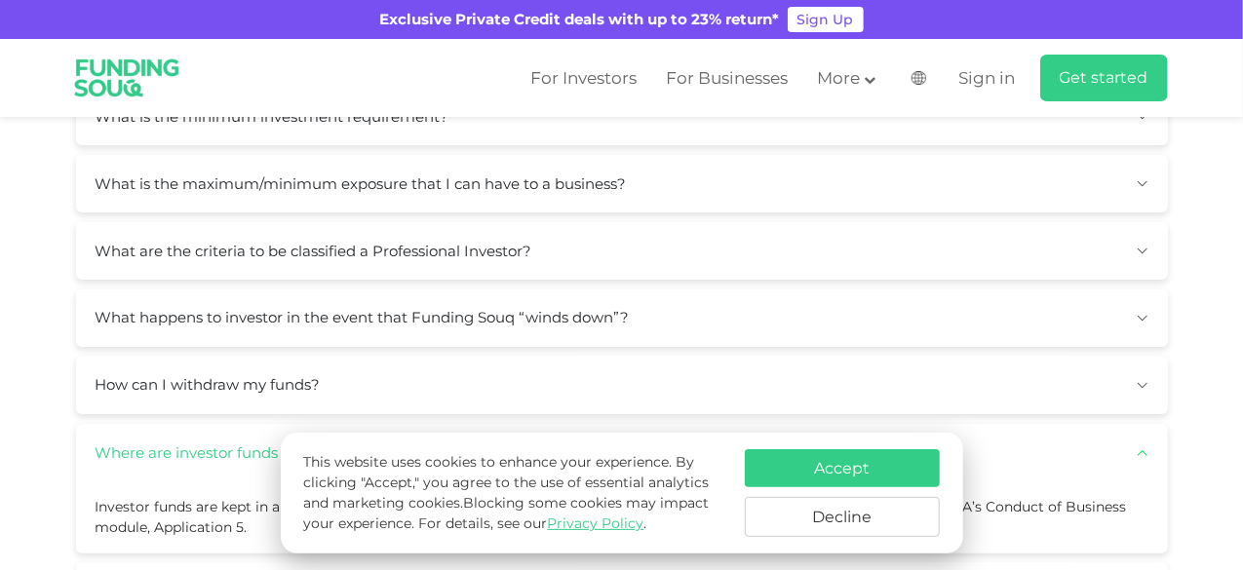
scroll to position [1755, 0]
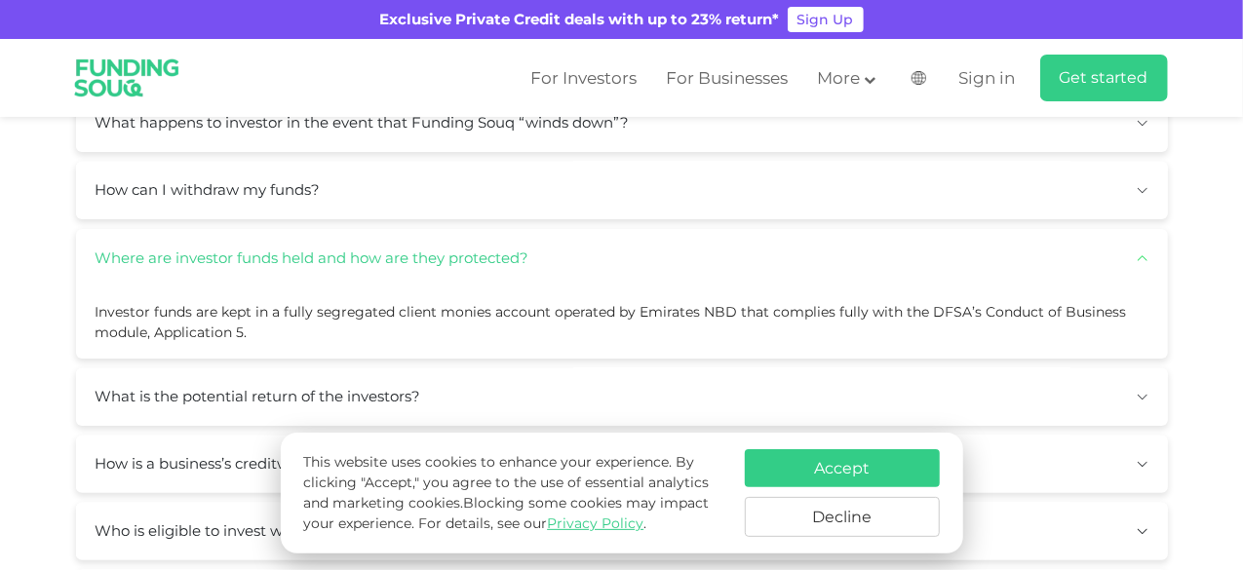
click at [181, 303] on span "Investor funds are kept in a fully segregated client monies account operated by…" at bounding box center [612, 322] width 1032 height 38
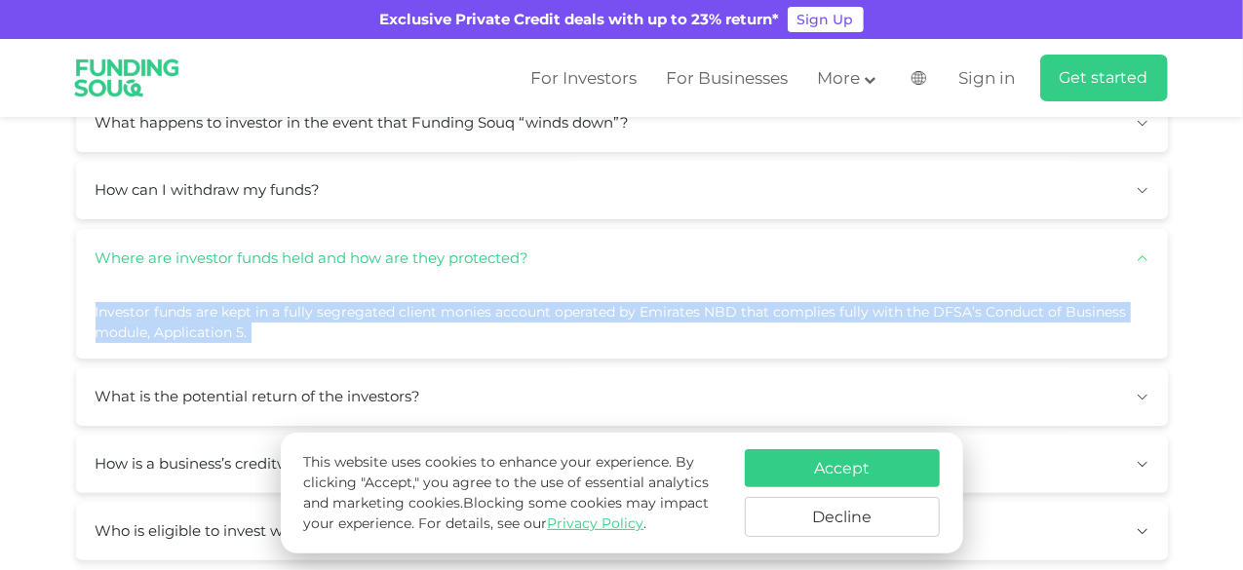
click at [181, 303] on span "Investor funds are kept in a fully segregated client monies account operated by…" at bounding box center [612, 322] width 1032 height 38
copy div "Investor funds are kept in a fully segregated client monies account operated by…"
